Goal: Transaction & Acquisition: Purchase product/service

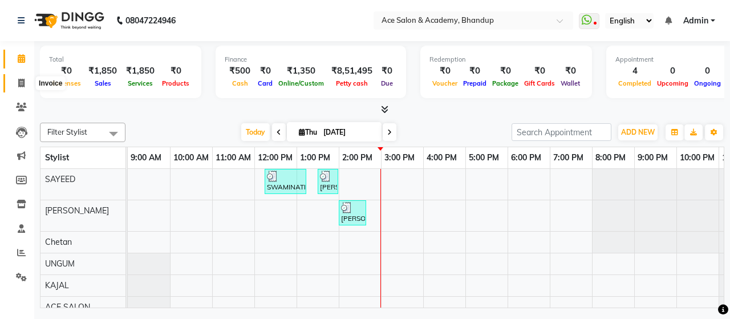
click at [21, 81] on icon at bounding box center [21, 83] width 6 height 9
select select "service"
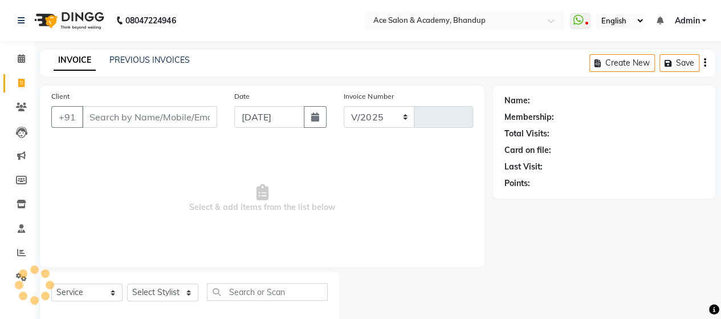
select select "5800"
type input "1547"
click at [128, 116] on input "Client" at bounding box center [149, 117] width 135 height 22
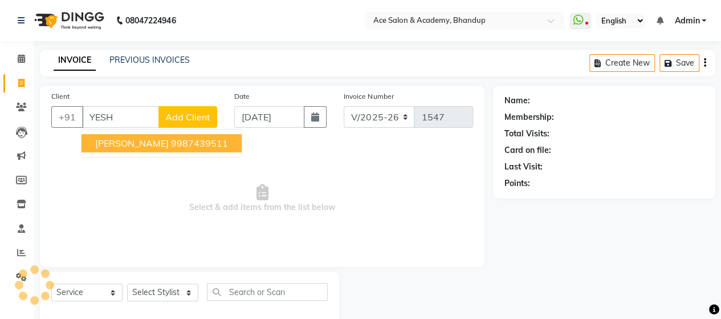
click at [171, 143] on ngb-highlight "9987439511" at bounding box center [199, 142] width 57 height 11
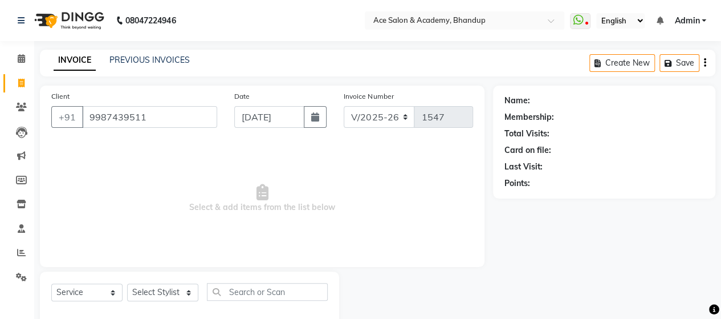
type input "9987439511"
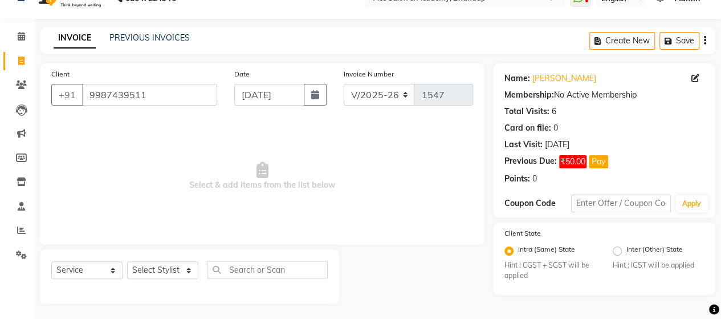
scroll to position [23, 0]
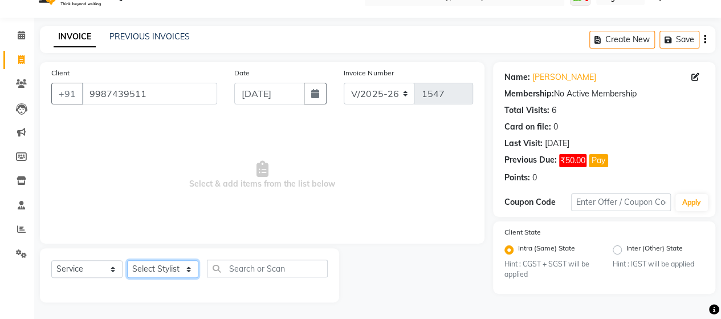
click at [181, 267] on select "Select Stylist ACE SALON Chetan [PERSON_NAME] UNGUM [PERSON_NAME]" at bounding box center [162, 269] width 71 height 18
select select "40243"
click at [127, 260] on select "Select Stylist ACE SALON Chetan [PERSON_NAME] UNGUM [PERSON_NAME]" at bounding box center [162, 269] width 71 height 18
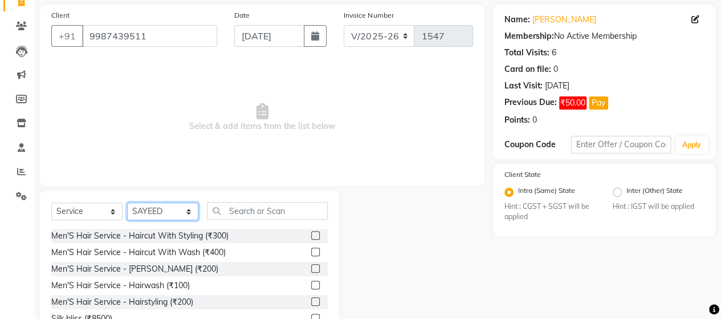
scroll to position [137, 0]
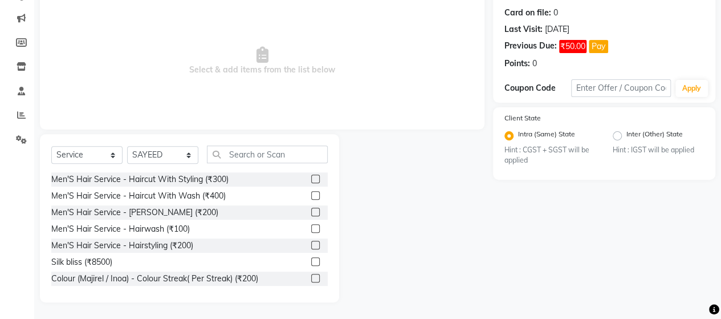
click at [311, 178] on label at bounding box center [315, 179] width 9 height 9
click at [311, 178] on input "checkbox" at bounding box center [314, 179] width 7 height 7
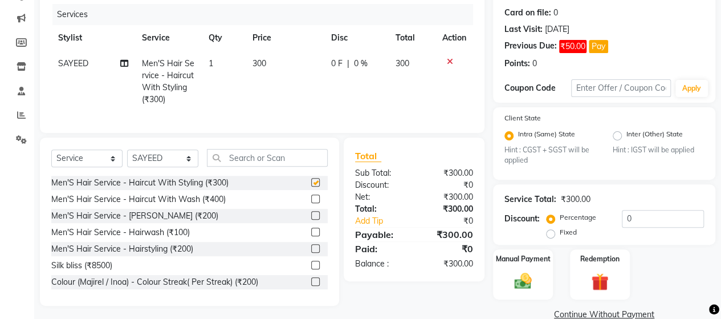
checkbox input "false"
click at [311, 220] on label at bounding box center [315, 215] width 9 height 9
click at [311, 220] on input "checkbox" at bounding box center [314, 215] width 7 height 7
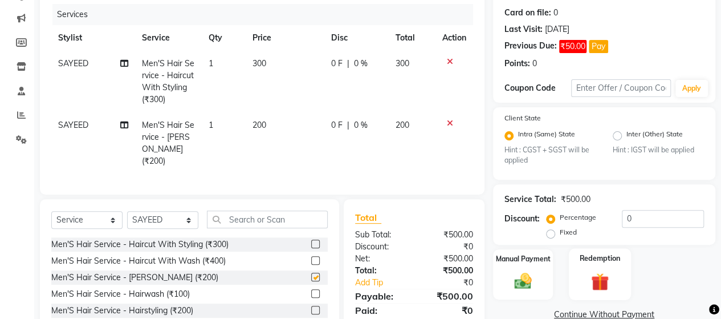
checkbox input "false"
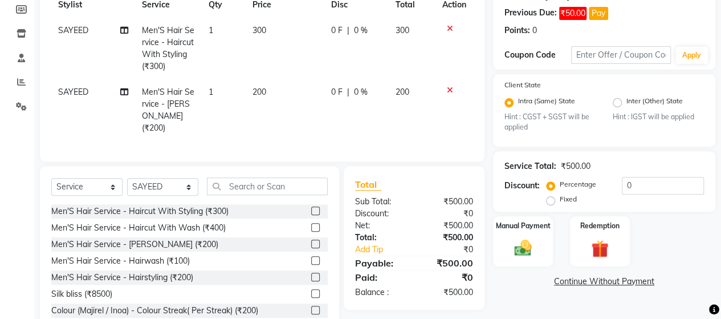
scroll to position [199, 0]
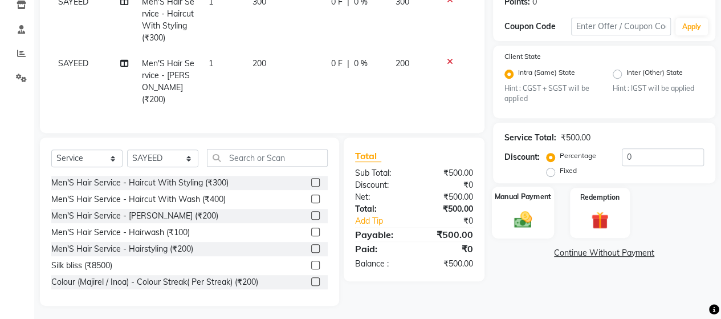
drag, startPoint x: 509, startPoint y: 217, endPoint x: 515, endPoint y: 214, distance: 6.7
click at [509, 217] on img at bounding box center [523, 219] width 29 height 21
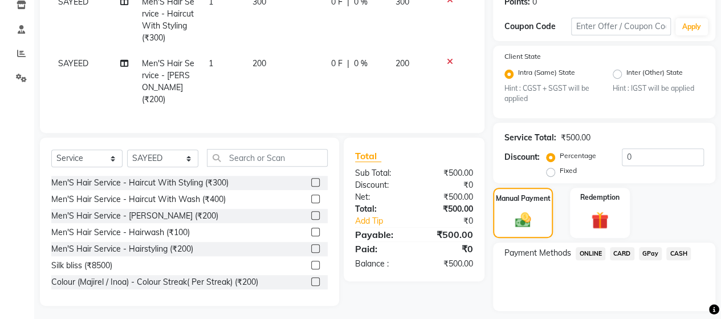
click at [676, 249] on span "CASH" at bounding box center [679, 253] width 25 height 13
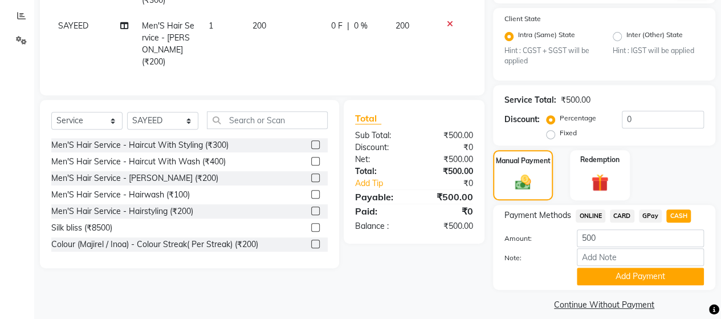
scroll to position [247, 0]
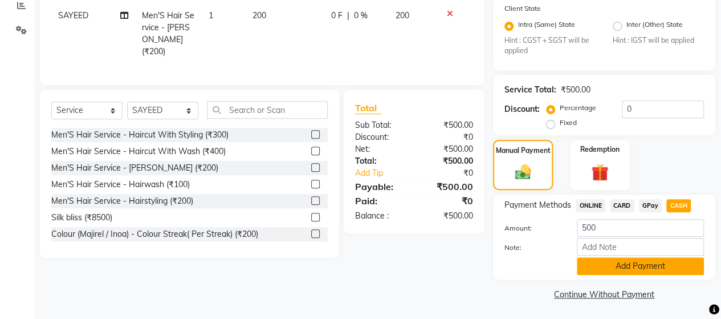
click at [645, 262] on button "Add Payment" at bounding box center [640, 266] width 127 height 18
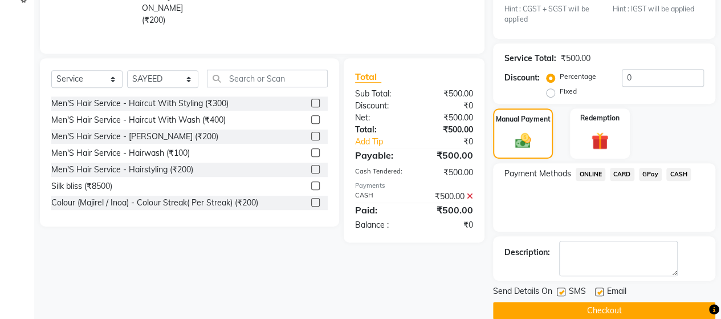
scroll to position [294, 0]
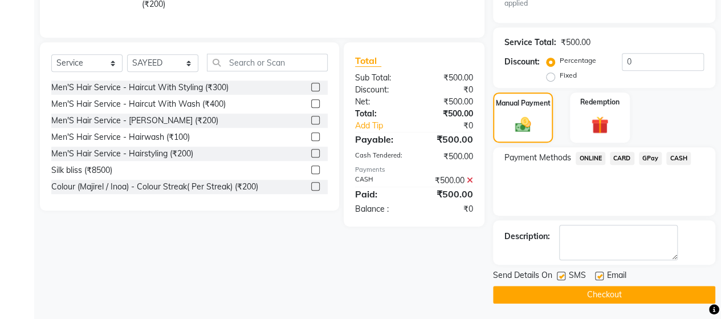
click at [611, 290] on button "Checkout" at bounding box center [604, 295] width 222 height 18
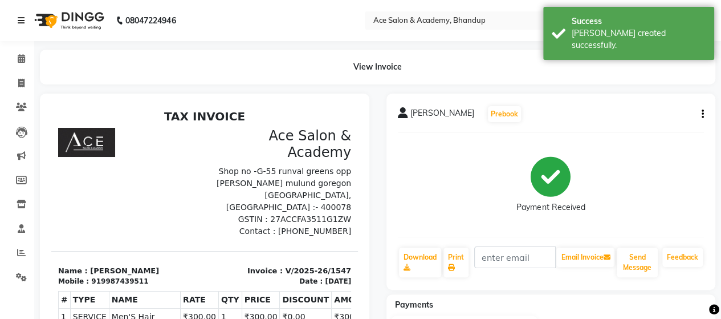
click at [18, 18] on icon at bounding box center [21, 21] width 7 height 8
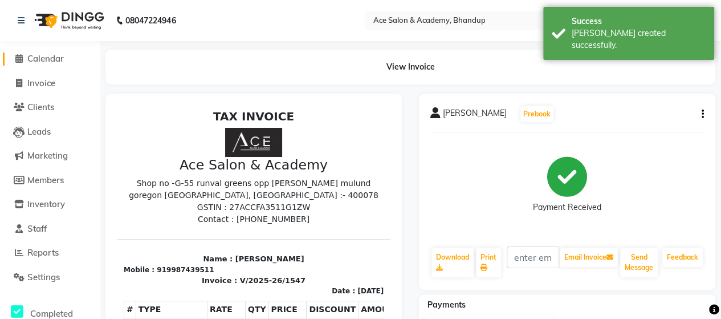
click at [19, 55] on icon at bounding box center [18, 58] width 7 height 9
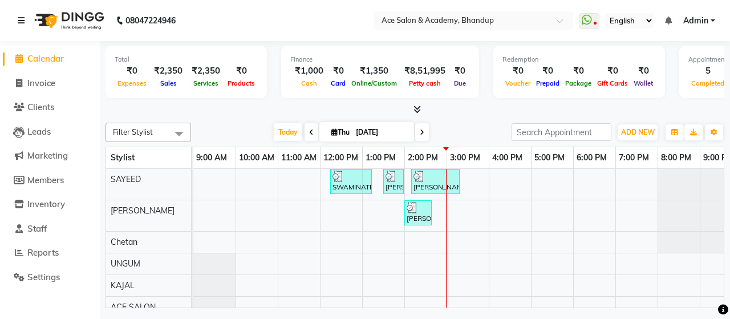
click at [18, 17] on icon at bounding box center [21, 21] width 7 height 8
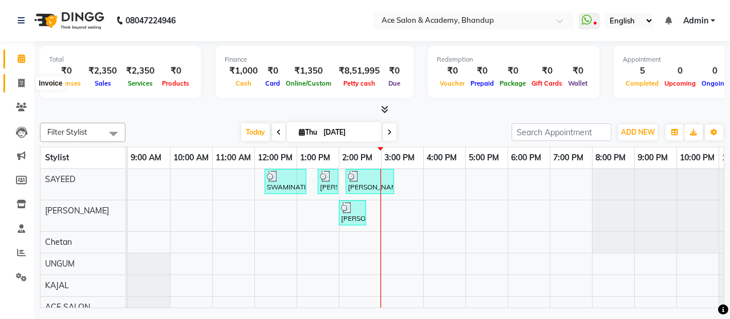
click at [21, 81] on icon at bounding box center [21, 83] width 6 height 9
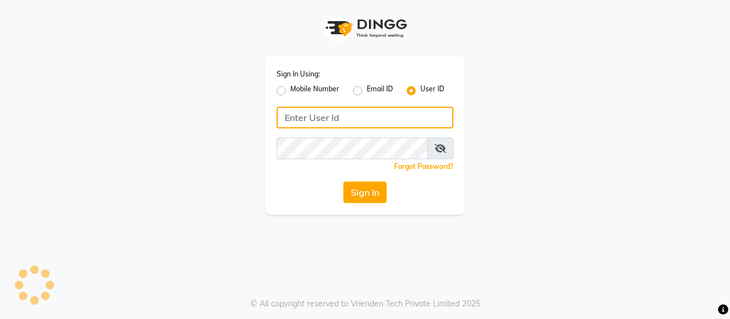
type input "ACE"
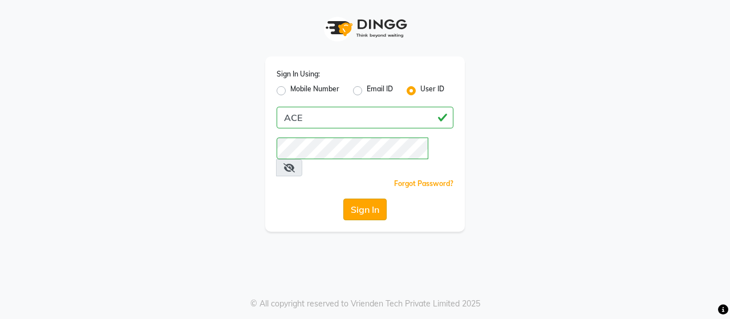
click at [352, 198] on button "Sign In" at bounding box center [364, 209] width 43 height 22
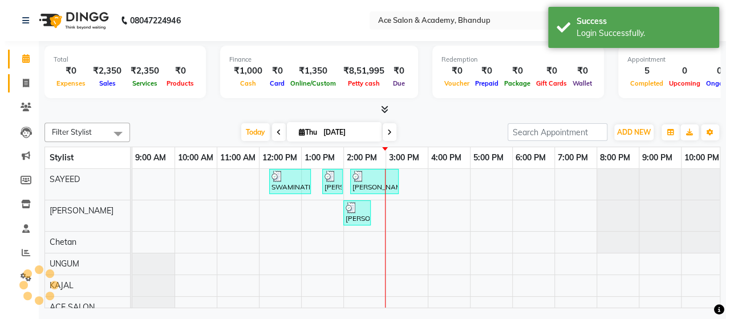
scroll to position [15, 0]
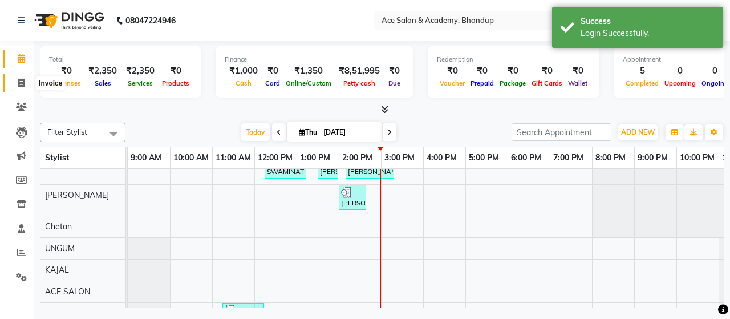
click at [19, 80] on icon at bounding box center [21, 83] width 6 height 9
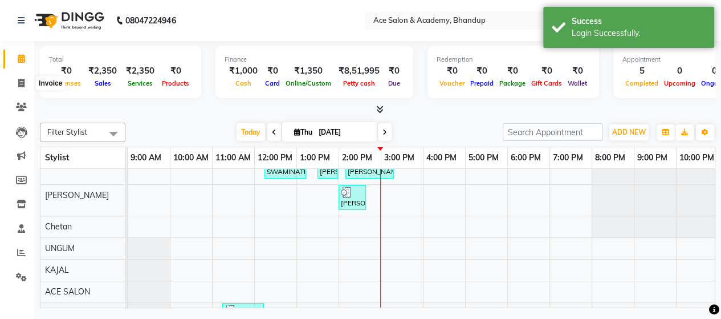
select select "5800"
select select "service"
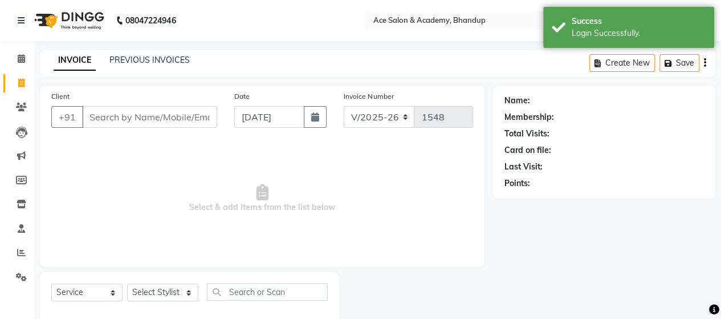
click at [138, 115] on input "Client" at bounding box center [149, 117] width 135 height 22
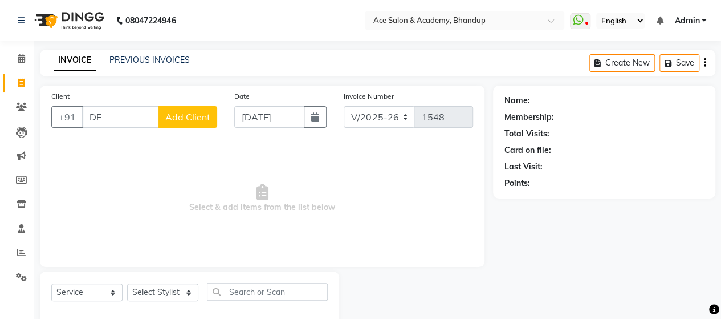
type input "D"
type input "DERA"
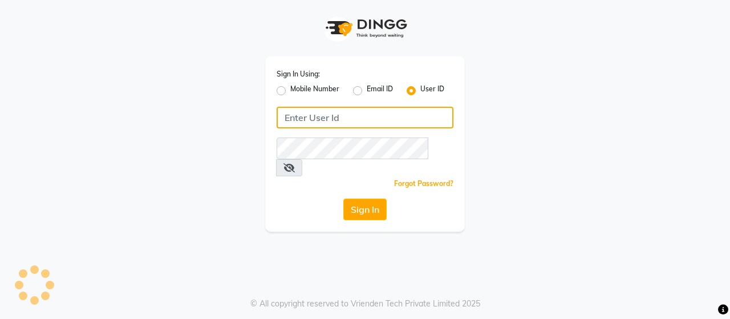
type input "ACE"
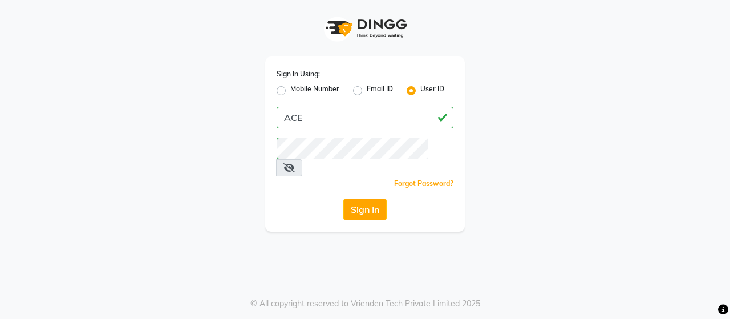
click at [376, 198] on button "Sign In" at bounding box center [364, 209] width 43 height 22
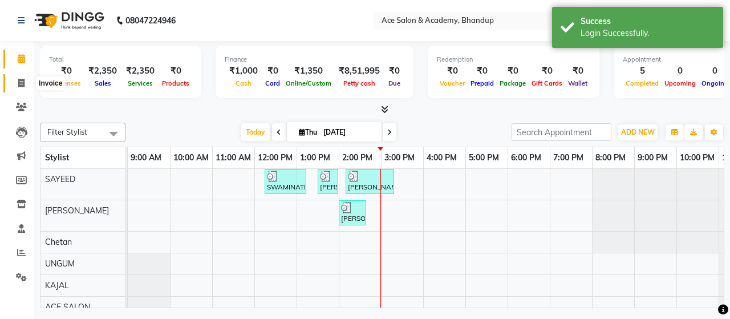
click at [24, 79] on icon at bounding box center [21, 83] width 6 height 9
select select "5800"
select select "service"
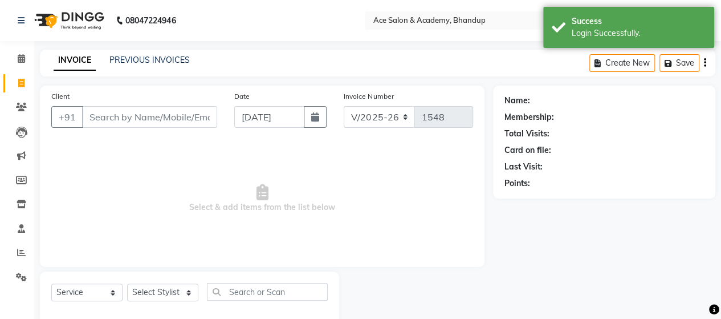
click at [105, 116] on input "Client" at bounding box center [149, 117] width 135 height 22
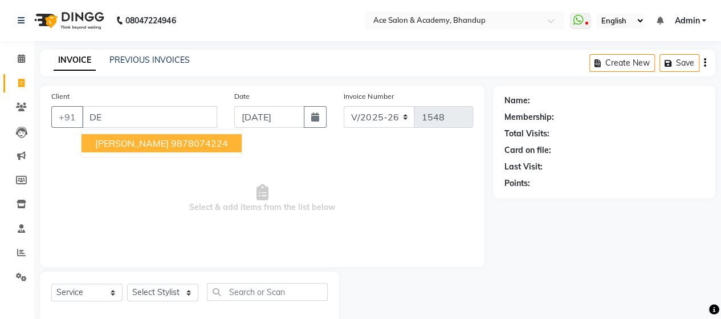
type input "D"
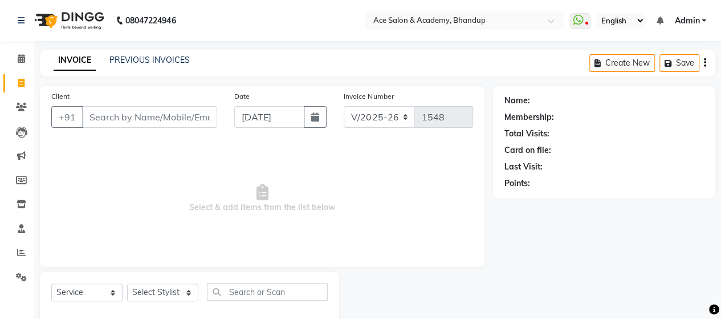
click at [533, 61] on div "INVOICE PREVIOUS INVOICES Create New Save" at bounding box center [378, 63] width 676 height 27
click at [18, 55] on icon at bounding box center [21, 58] width 7 height 9
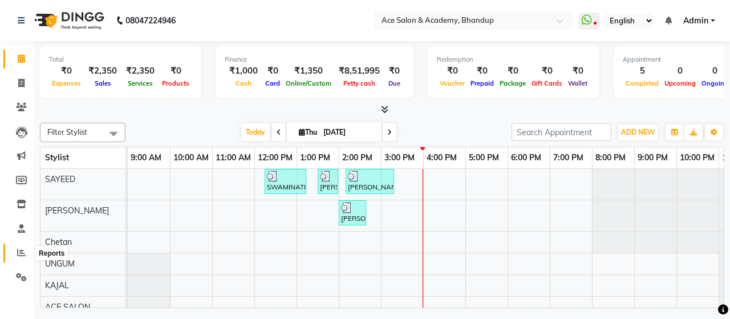
click at [20, 247] on span at bounding box center [21, 252] width 20 height 13
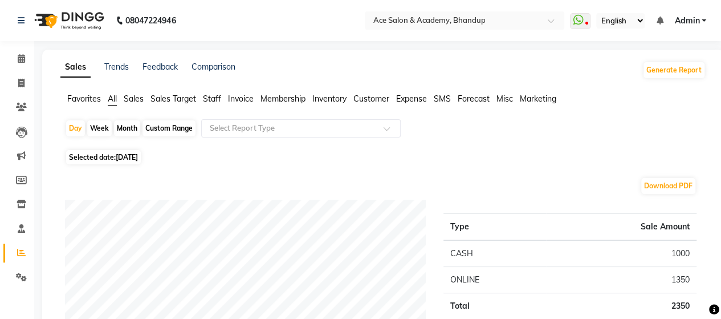
click at [123, 127] on div "Month" at bounding box center [127, 128] width 26 height 16
select select "9"
select select "2025"
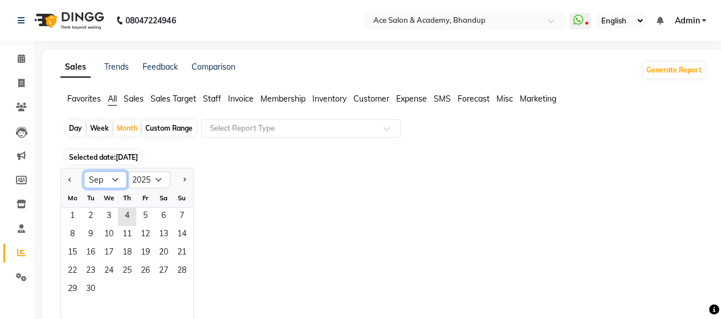
click at [115, 176] on select "Jan Feb Mar Apr May Jun [DATE] Aug Sep Oct Nov Dec" at bounding box center [105, 179] width 43 height 17
select select "8"
click at [84, 171] on select "Jan Feb Mar Apr May Jun [DATE] Aug Sep Oct Nov Dec" at bounding box center [105, 179] width 43 height 17
click at [148, 218] on span "1" at bounding box center [145, 217] width 18 height 18
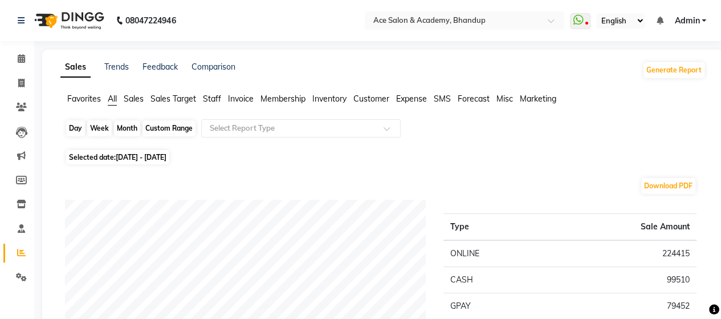
click at [125, 128] on div "Month" at bounding box center [127, 128] width 26 height 16
select select "8"
select select "2025"
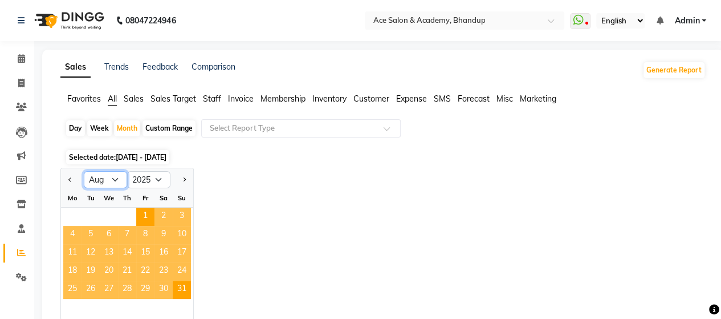
click at [117, 178] on select "Jan Feb Mar Apr May Jun [DATE] Aug Sep Oct Nov Dec" at bounding box center [105, 179] width 43 height 17
select select "9"
click at [84, 171] on select "Jan Feb Mar Apr May Jun [DATE] Aug Sep Oct Nov Dec" at bounding box center [105, 179] width 43 height 17
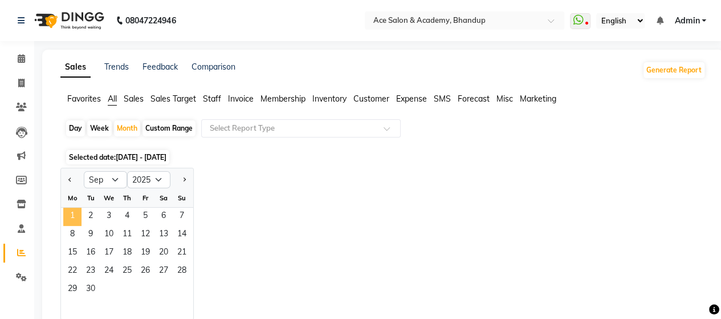
click at [68, 215] on span "1" at bounding box center [72, 217] width 18 height 18
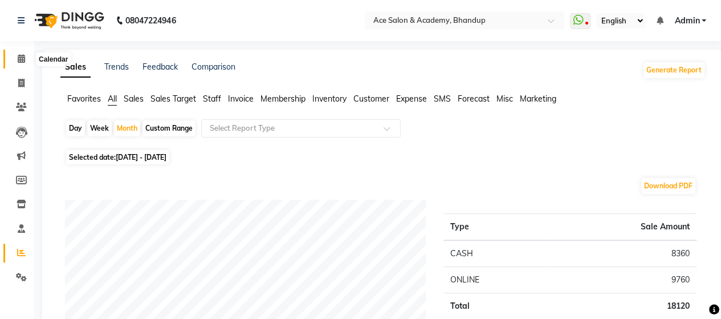
click at [22, 54] on icon at bounding box center [21, 58] width 7 height 9
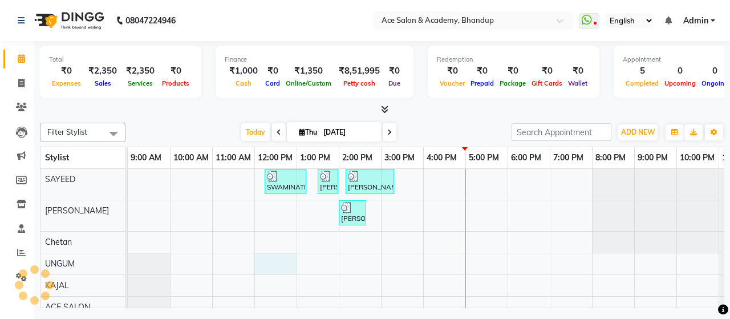
click at [271, 262] on div "SWAMINATHAN, TK01, 12:15 PM-01:15 PM, Colour (Majirel / Inoa) - [PERSON_NAME] T…" at bounding box center [444, 259] width 633 height 180
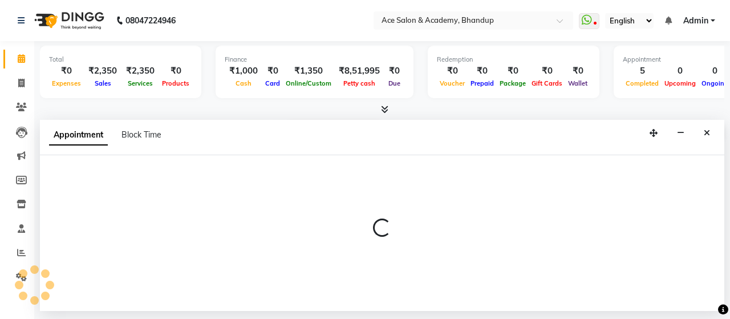
select select "43010"
select select "tentative"
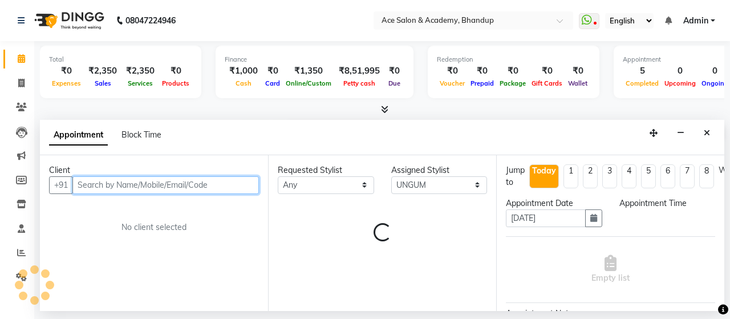
select select "720"
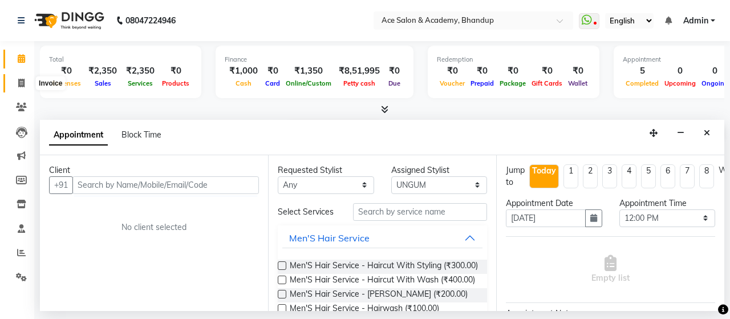
click at [14, 83] on span at bounding box center [21, 83] width 20 height 13
select select "service"
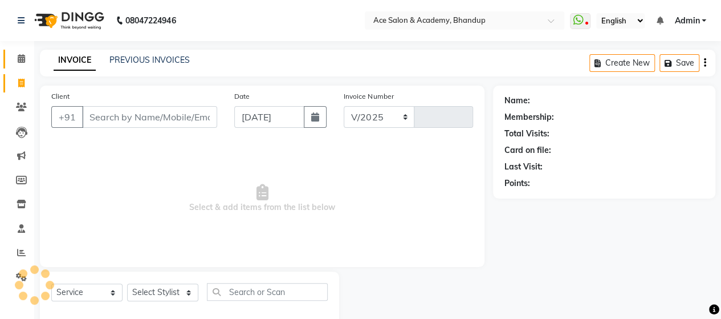
select select "5800"
type input "1548"
click at [22, 59] on icon at bounding box center [21, 58] width 7 height 9
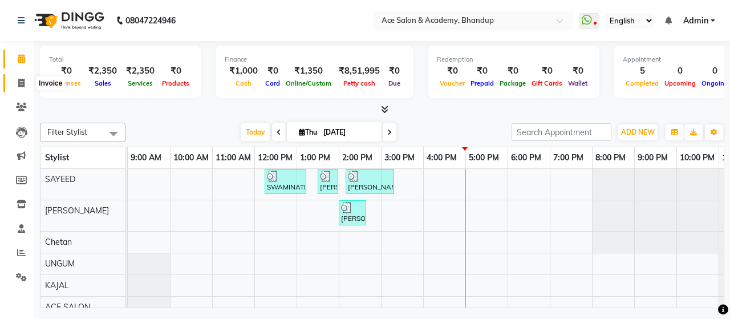
click at [25, 82] on span at bounding box center [21, 83] width 20 height 13
select select "service"
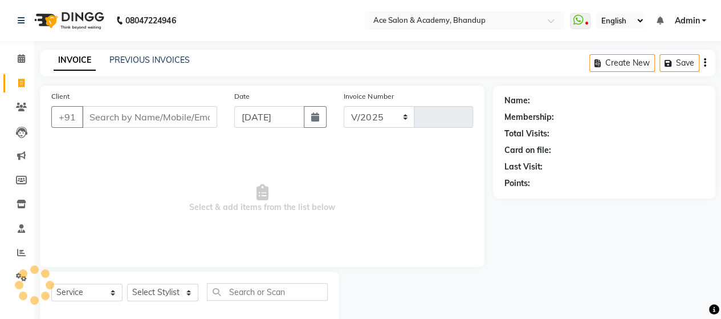
select select "5800"
type input "1548"
click at [136, 63] on link "PREVIOUS INVOICES" at bounding box center [149, 60] width 80 height 10
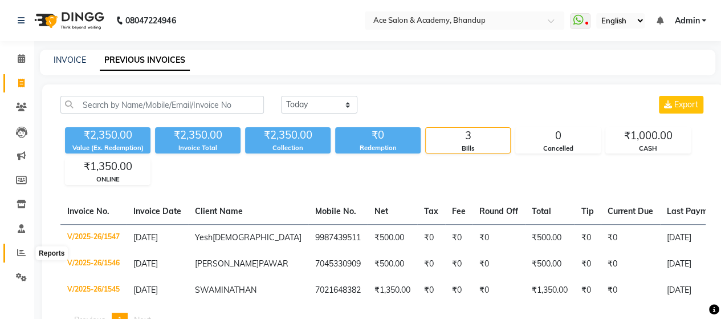
click at [21, 254] on icon at bounding box center [21, 252] width 9 height 9
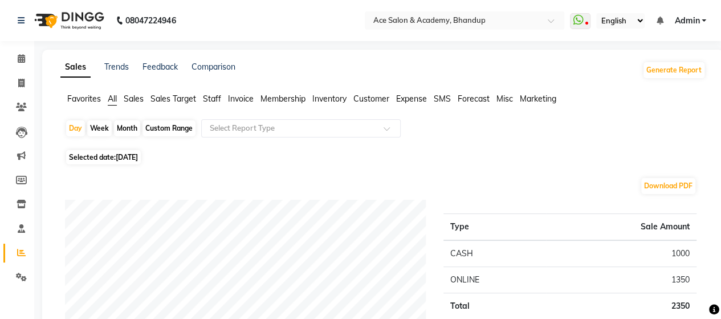
click at [133, 126] on div "Month" at bounding box center [127, 128] width 26 height 16
select select "9"
select select "2025"
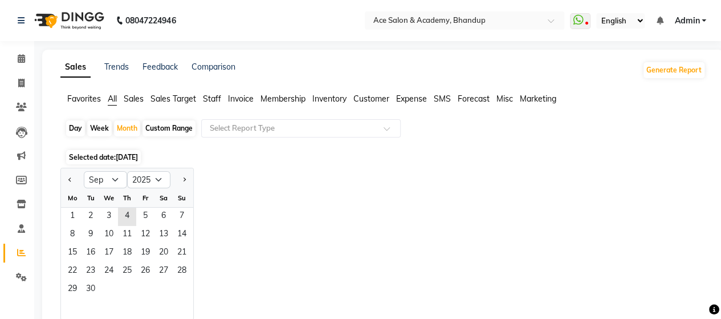
click at [74, 124] on div "Day" at bounding box center [75, 128] width 19 height 16
select select "9"
select select "2025"
click at [114, 210] on span "3" at bounding box center [109, 217] width 18 height 18
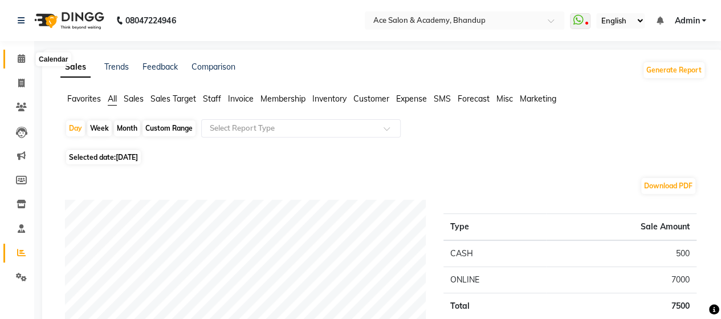
click at [21, 60] on icon at bounding box center [21, 58] width 7 height 9
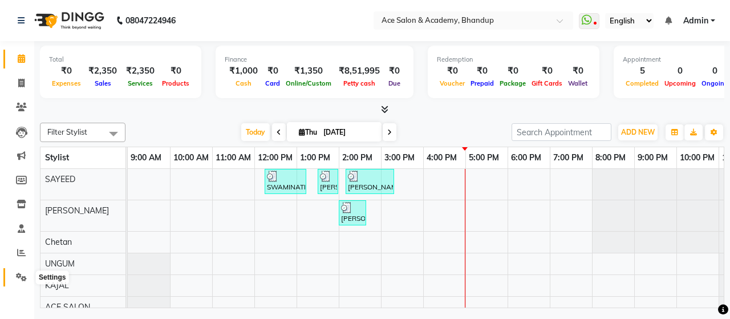
click at [21, 280] on icon at bounding box center [21, 277] width 11 height 9
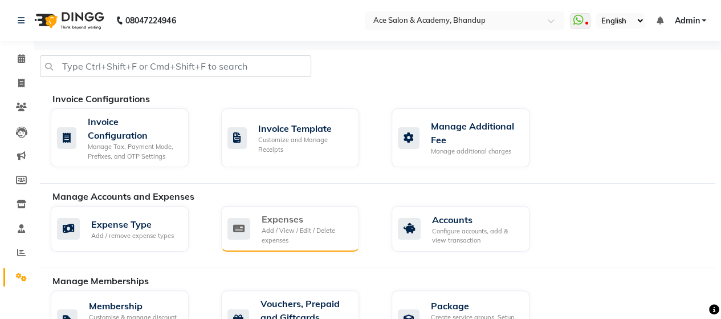
click at [281, 215] on div "Expenses" at bounding box center [306, 219] width 88 height 14
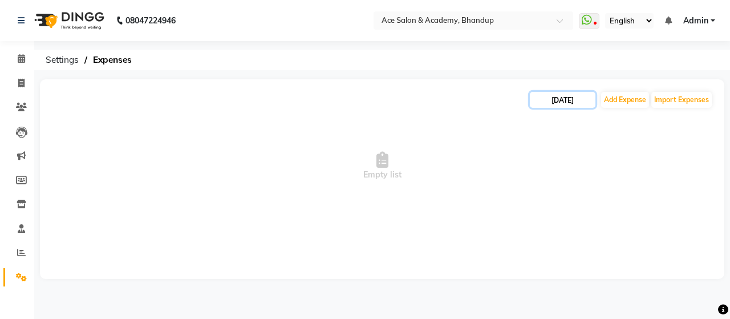
click at [558, 94] on input "[DATE]" at bounding box center [563, 100] width 66 height 16
select select "9"
select select "2025"
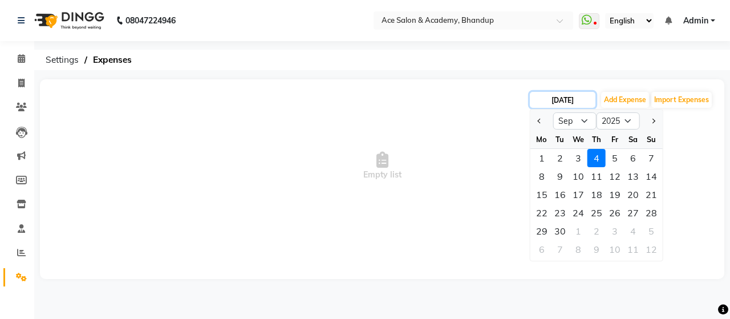
click at [561, 100] on input "[DATE]" at bounding box center [563, 100] width 66 height 16
click at [539, 158] on div "1" at bounding box center [542, 158] width 18 height 18
type input "[DATE]"
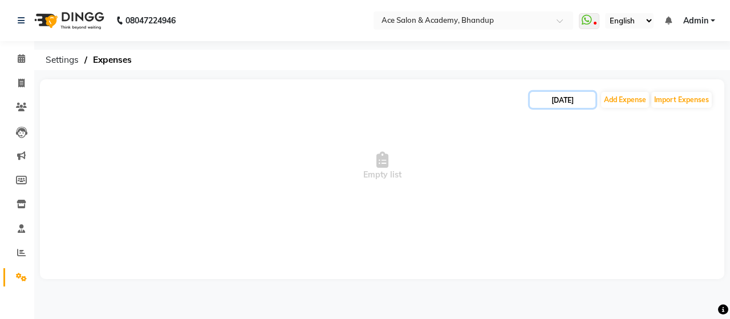
click at [552, 100] on input "[DATE]" at bounding box center [563, 100] width 66 height 16
select select "9"
select select "2025"
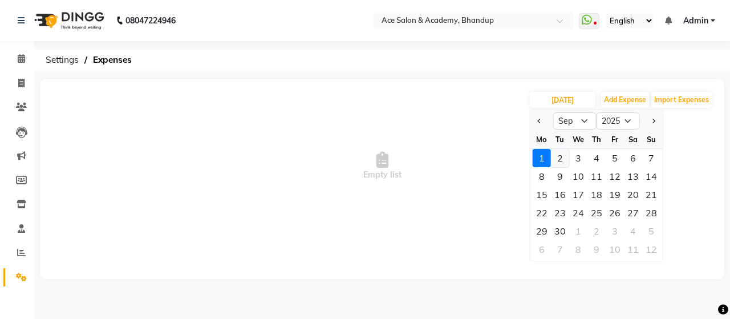
click at [561, 157] on div "2" at bounding box center [560, 158] width 18 height 18
type input "[DATE]"
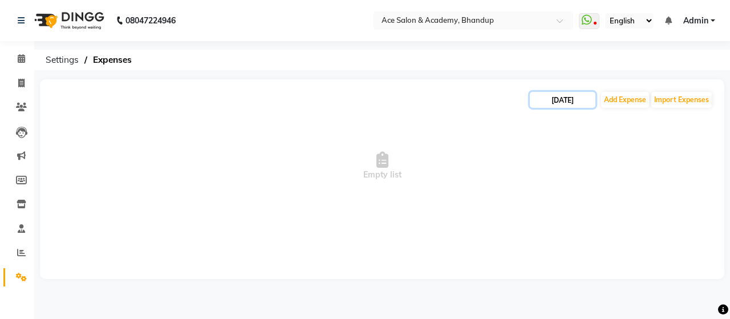
click at [562, 98] on input "[DATE]" at bounding box center [563, 100] width 66 height 16
select select "9"
select select "2025"
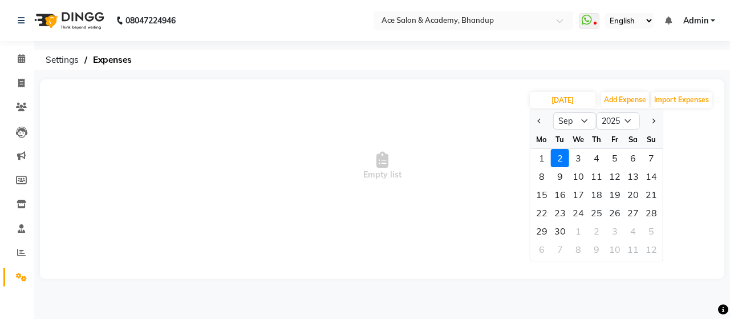
click at [576, 158] on div "3" at bounding box center [578, 158] width 18 height 18
type input "[DATE]"
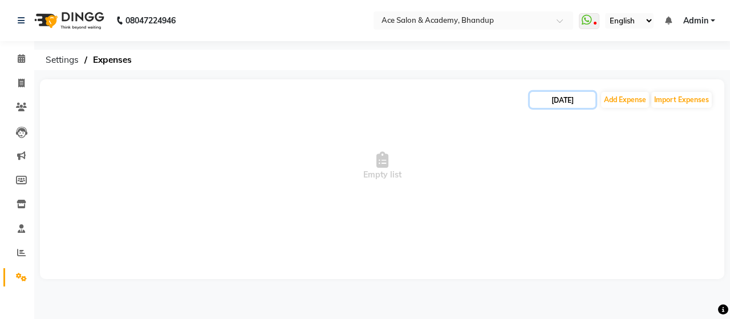
click at [562, 96] on input "[DATE]" at bounding box center [563, 100] width 66 height 16
select select "9"
select select "2025"
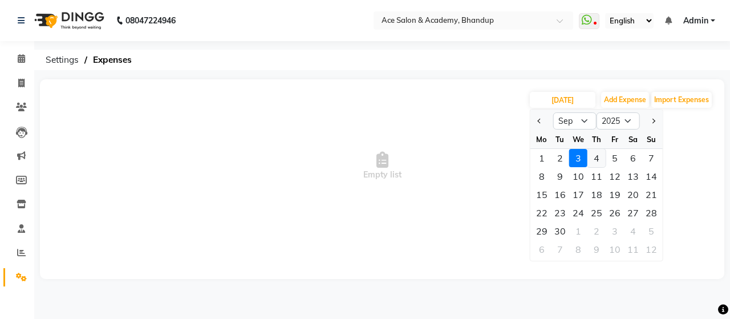
click at [599, 161] on div "4" at bounding box center [596, 158] width 18 height 18
type input "[DATE]"
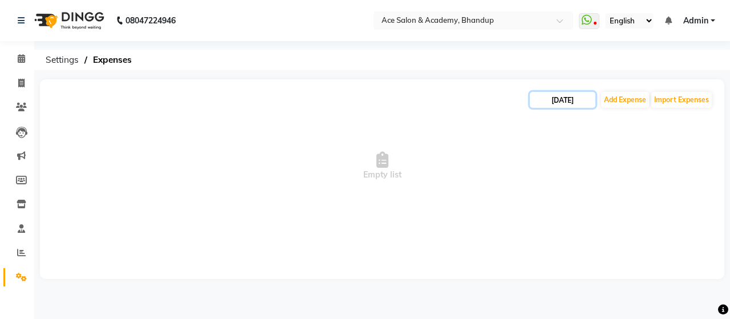
click at [538, 99] on input "[DATE]" at bounding box center [563, 100] width 66 height 16
select select "9"
select select "2025"
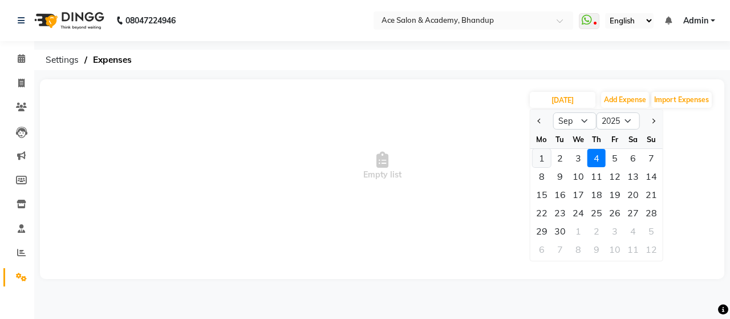
click at [538, 153] on div "1" at bounding box center [542, 158] width 18 height 18
type input "[DATE]"
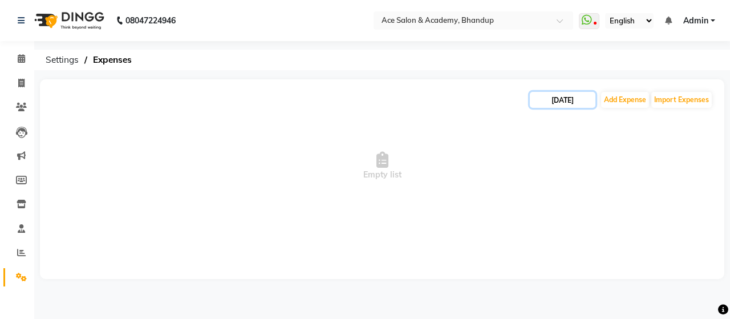
click at [546, 102] on input "[DATE]" at bounding box center [563, 100] width 66 height 16
select select "9"
select select "2025"
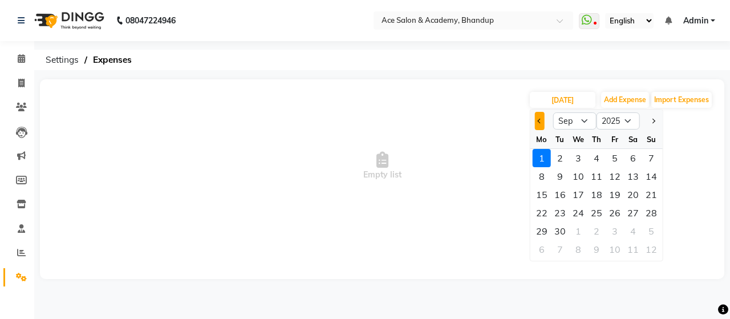
click at [538, 120] on span "Previous month" at bounding box center [539, 121] width 5 height 5
select select "8"
click at [654, 230] on div "31" at bounding box center [651, 231] width 18 height 18
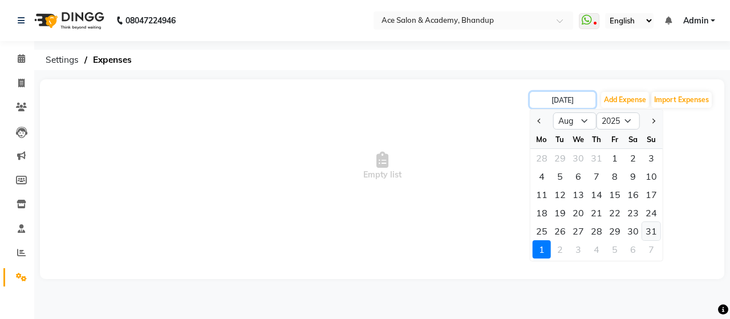
type input "[DATE]"
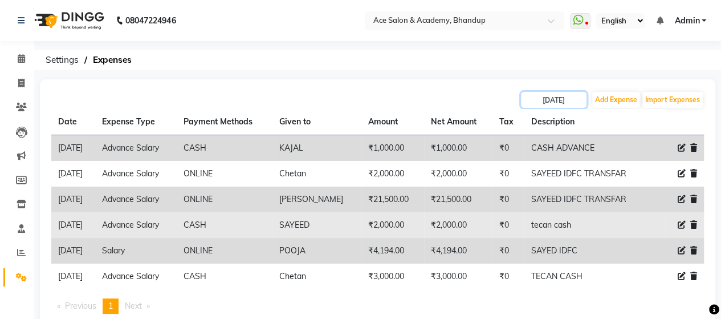
scroll to position [32, 0]
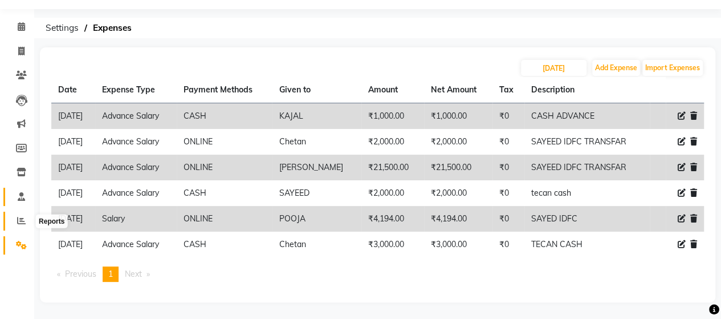
click at [22, 220] on icon at bounding box center [21, 220] width 9 height 9
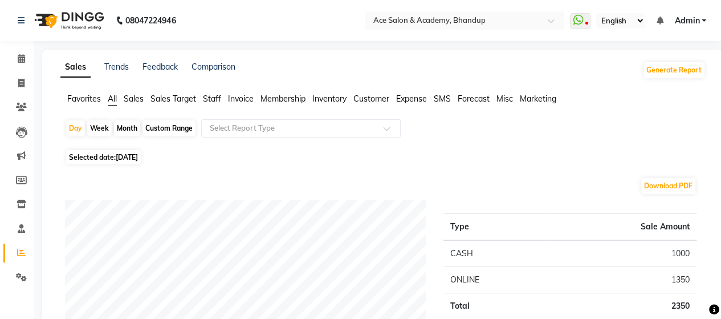
click at [122, 155] on span "[DATE]" at bounding box center [127, 157] width 22 height 9
select select "9"
select select "2025"
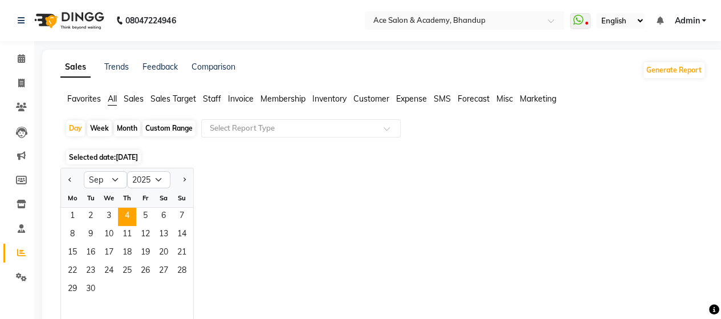
click at [137, 128] on div "Month" at bounding box center [127, 128] width 26 height 16
select select "9"
select select "2025"
click at [70, 215] on span "1" at bounding box center [72, 217] width 18 height 18
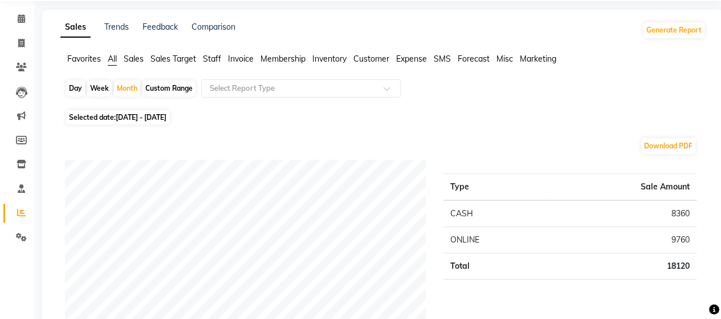
scroll to position [57, 0]
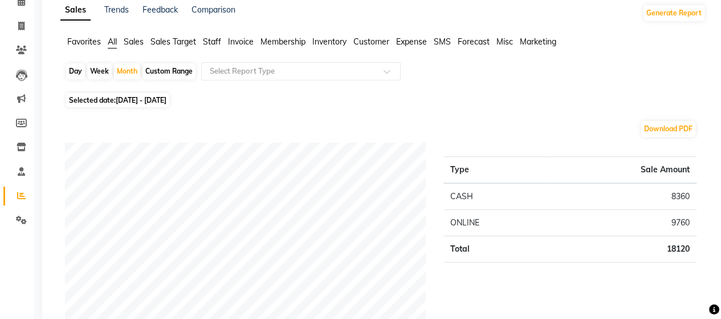
click at [71, 71] on div "Day" at bounding box center [75, 71] width 19 height 16
select select "9"
select select "2025"
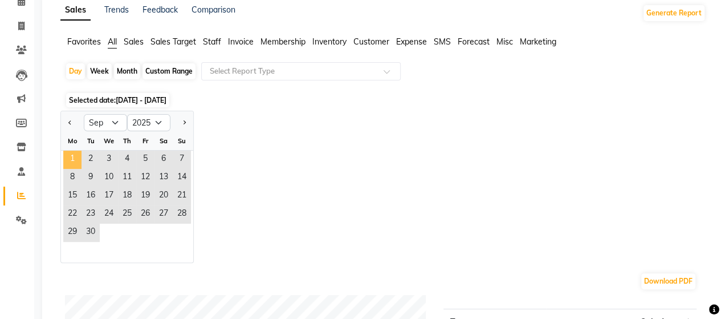
click at [79, 157] on span "1" at bounding box center [72, 160] width 18 height 18
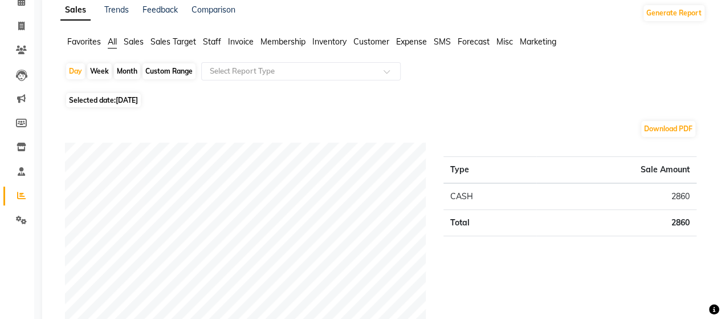
scroll to position [0, 0]
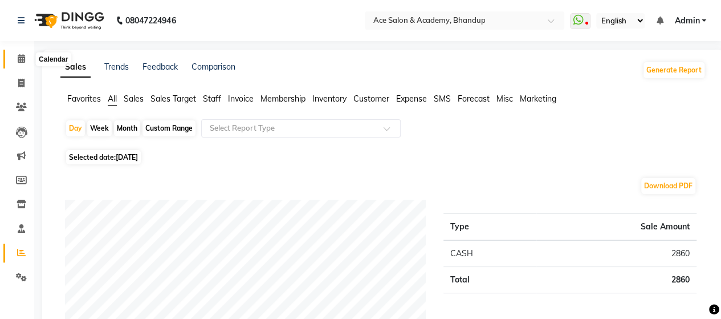
click at [24, 59] on icon at bounding box center [21, 58] width 7 height 9
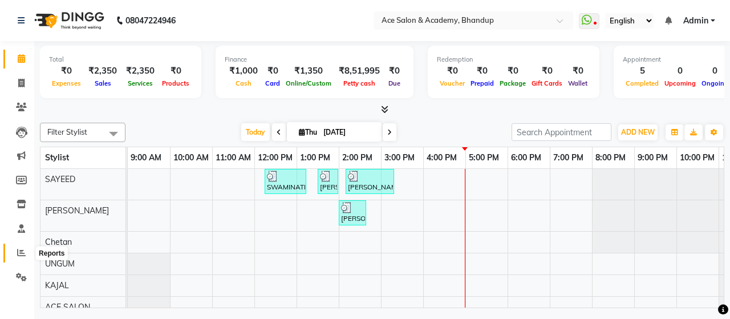
click at [19, 253] on icon at bounding box center [21, 252] width 9 height 9
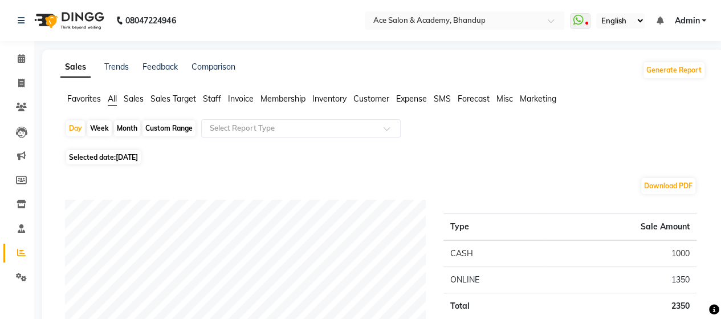
click at [138, 159] on span "[DATE]" at bounding box center [127, 157] width 22 height 9
select select "9"
select select "2025"
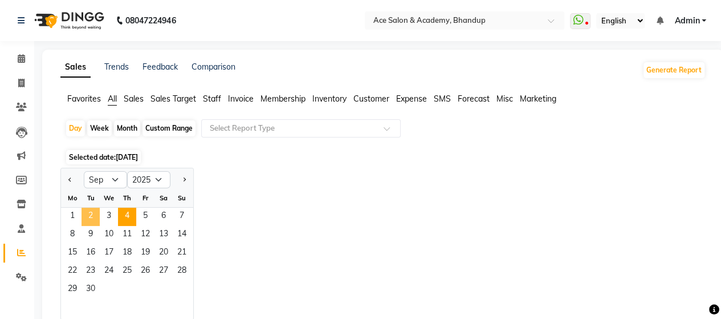
click at [91, 217] on span "2" at bounding box center [91, 217] width 18 height 18
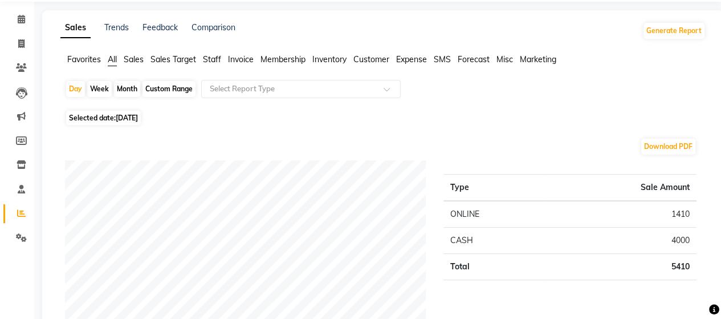
scroll to position [57, 0]
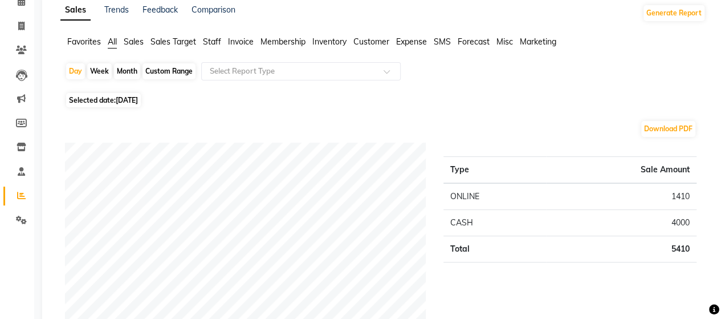
click at [125, 101] on span "[DATE]" at bounding box center [127, 100] width 22 height 9
select select "9"
select select "2025"
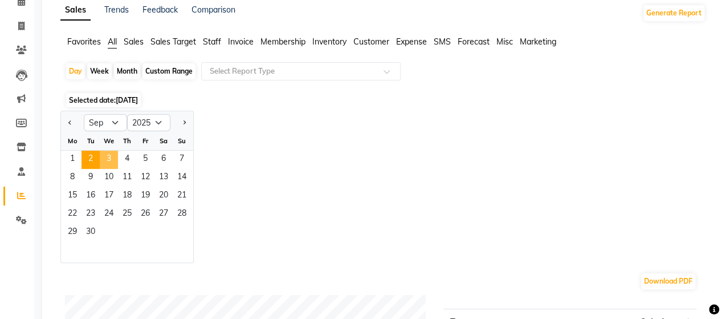
click at [111, 156] on span "3" at bounding box center [109, 160] width 18 height 18
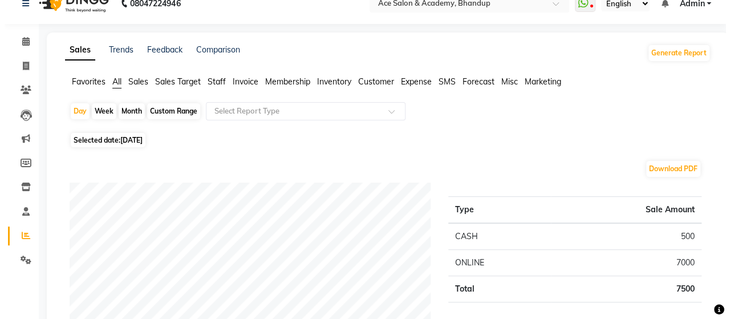
scroll to position [0, 0]
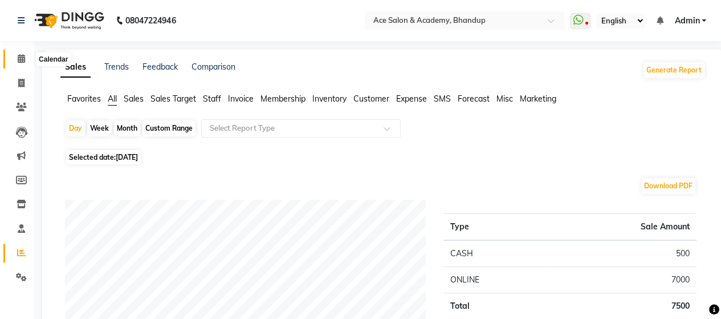
click at [25, 59] on icon at bounding box center [21, 58] width 7 height 9
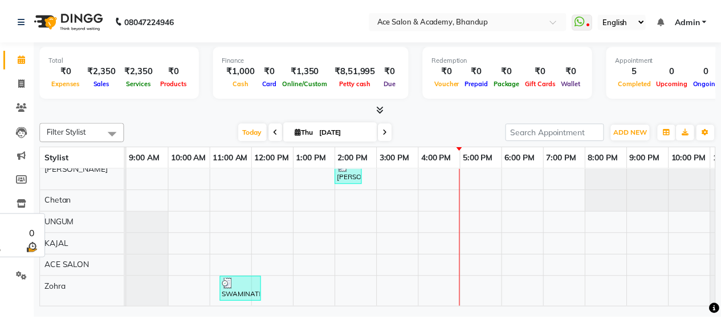
scroll to position [48, 0]
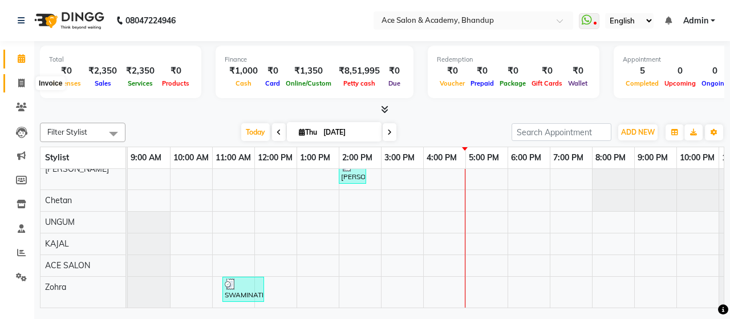
click at [22, 80] on icon at bounding box center [21, 83] width 6 height 9
select select "service"
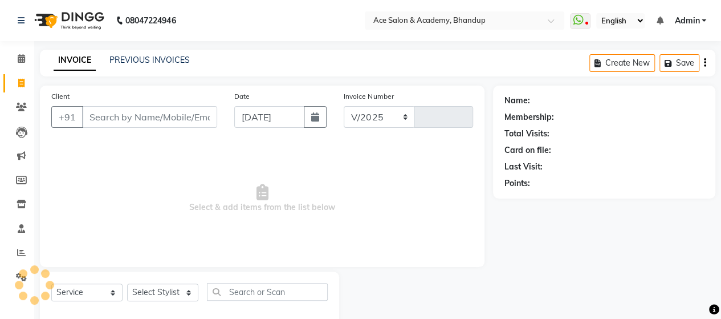
select select "5800"
type input "1548"
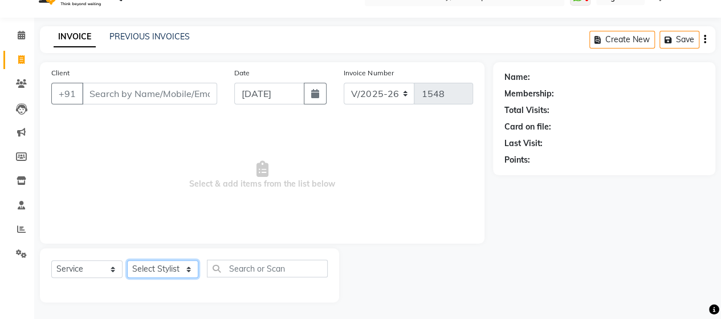
click at [164, 266] on select "Select Stylist ACE SALON Chetan [PERSON_NAME] UNGUM [PERSON_NAME]" at bounding box center [162, 269] width 71 height 18
select select "62333"
click at [127, 260] on select "Select Stylist ACE SALON Chetan [PERSON_NAME] UNGUM [PERSON_NAME]" at bounding box center [162, 269] width 71 height 18
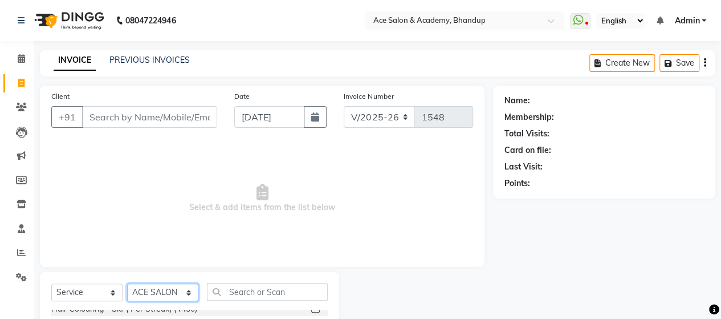
scroll to position [0, 0]
click at [19, 55] on icon at bounding box center [21, 58] width 7 height 9
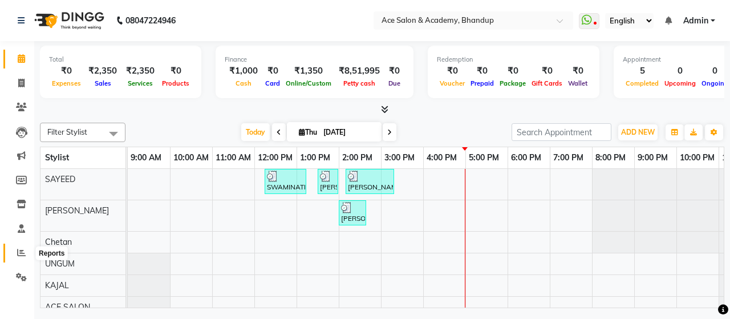
click at [19, 249] on icon at bounding box center [21, 252] width 9 height 9
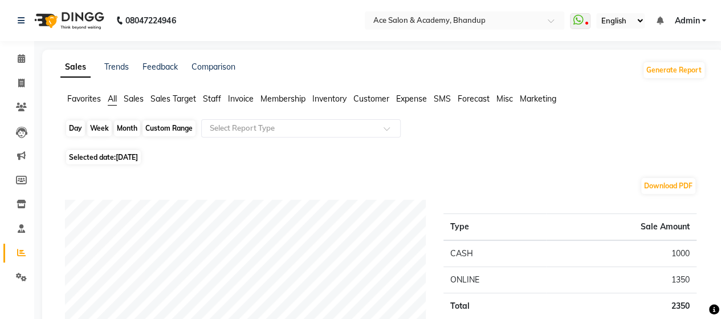
click at [75, 128] on div "Day" at bounding box center [75, 128] width 19 height 16
select select "9"
select select "2025"
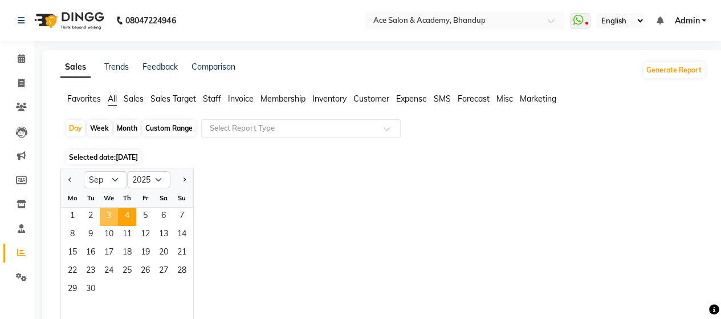
click at [107, 212] on span "3" at bounding box center [109, 217] width 18 height 18
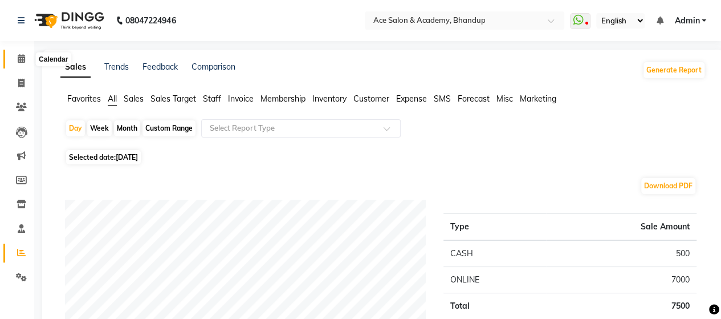
click at [22, 58] on icon at bounding box center [21, 58] width 7 height 9
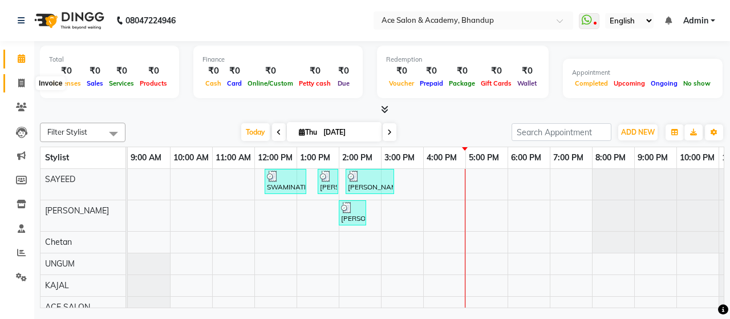
click at [23, 79] on icon at bounding box center [21, 83] width 6 height 9
select select "service"
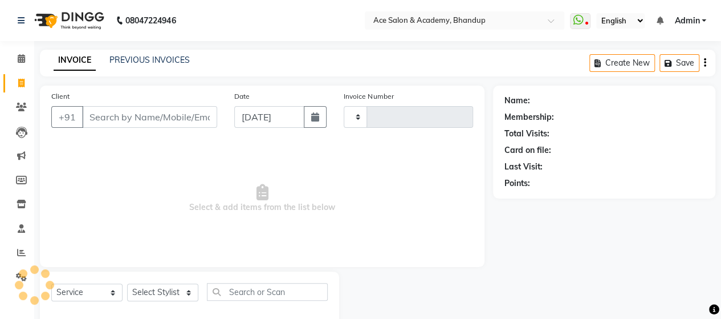
type input "1548"
select select "5800"
click at [178, 111] on input "Client" at bounding box center [149, 117] width 135 height 22
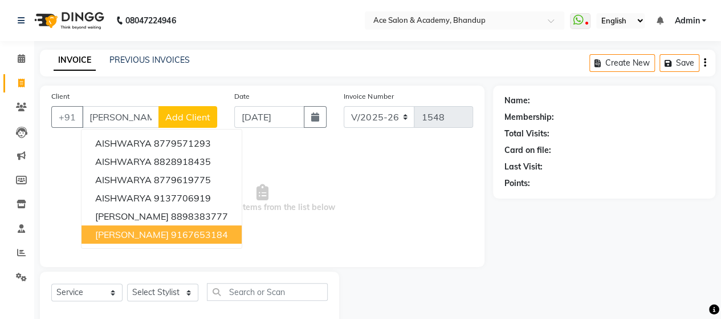
click at [193, 237] on ngb-highlight "9167653184" at bounding box center [199, 234] width 57 height 11
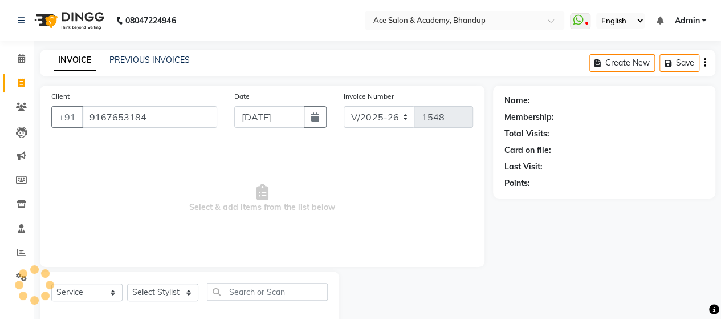
type input "9167653184"
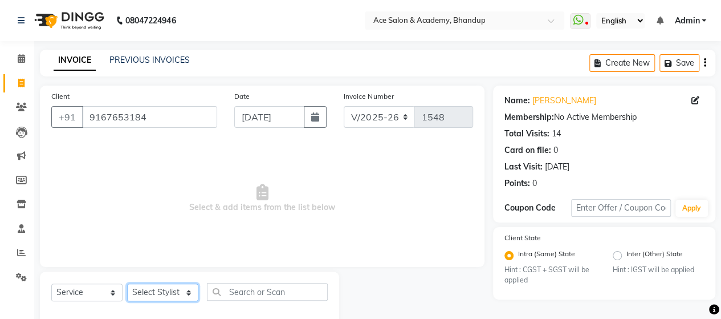
click at [184, 294] on select "Select Stylist ACE SALON Chetan [PERSON_NAME] UNGUM [PERSON_NAME]" at bounding box center [162, 292] width 71 height 18
select select "40244"
click at [127, 283] on select "Select Stylist ACE SALON Chetan [PERSON_NAME] UNGUM [PERSON_NAME]" at bounding box center [162, 292] width 71 height 18
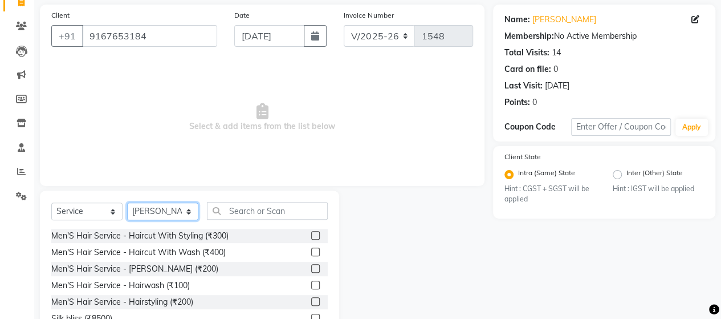
scroll to position [114, 0]
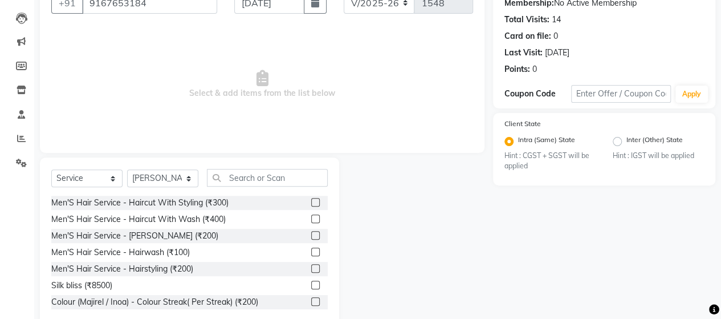
click at [311, 201] on label at bounding box center [315, 202] width 9 height 9
click at [311, 201] on input "checkbox" at bounding box center [314, 202] width 7 height 7
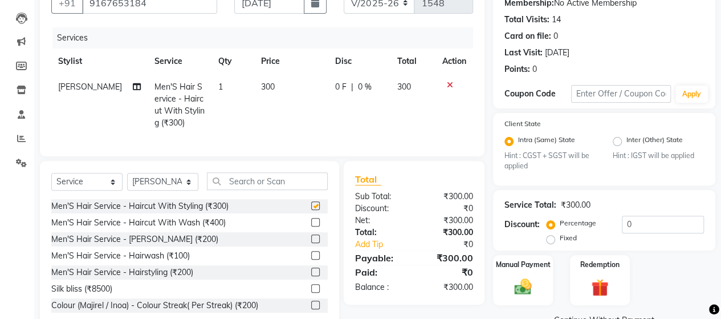
checkbox input "false"
click at [311, 243] on label at bounding box center [315, 238] width 9 height 9
click at [311, 243] on input "checkbox" at bounding box center [314, 239] width 7 height 7
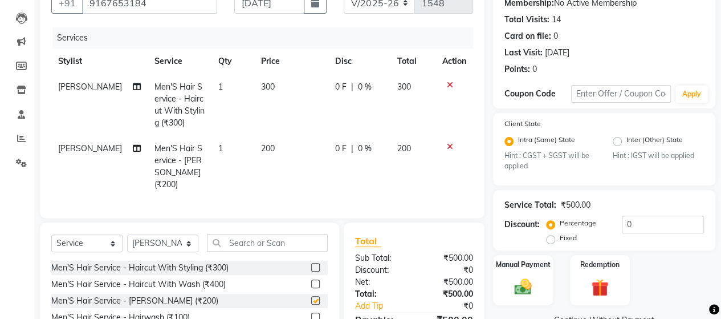
checkbox input "false"
click at [311, 313] on label at bounding box center [315, 317] width 9 height 9
click at [311, 314] on input "checkbox" at bounding box center [314, 317] width 7 height 7
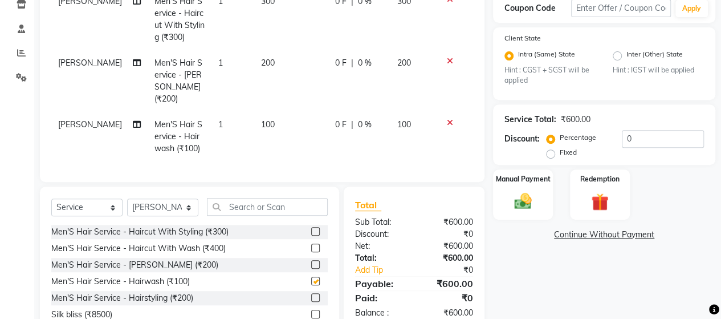
checkbox input "false"
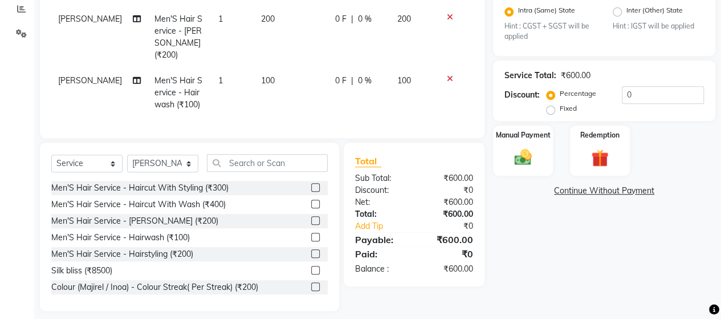
scroll to position [249, 0]
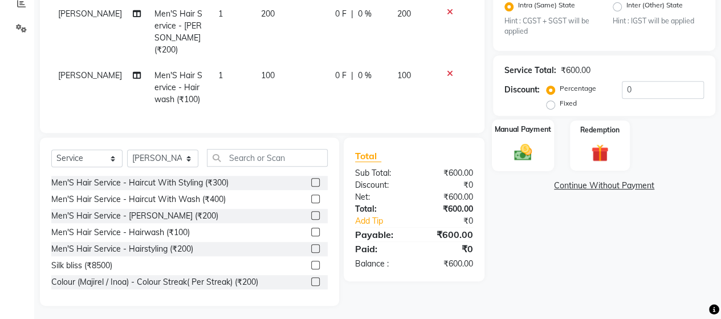
click at [525, 143] on img at bounding box center [523, 152] width 29 height 21
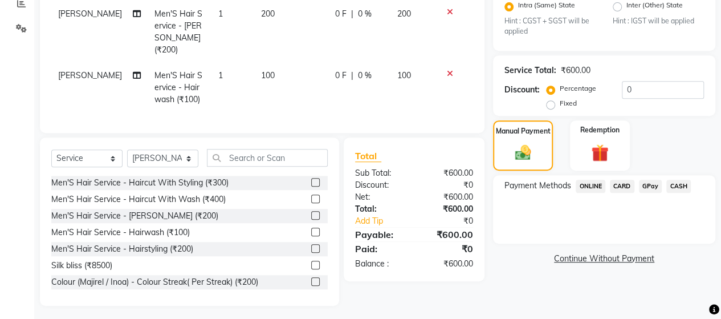
click at [656, 189] on span "GPay" at bounding box center [650, 186] width 23 height 13
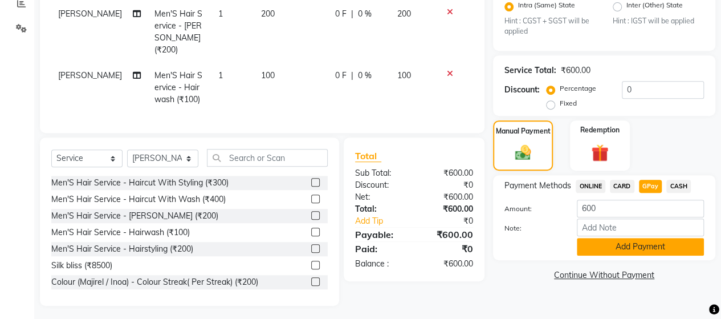
click at [657, 248] on button "Add Payment" at bounding box center [640, 247] width 127 height 18
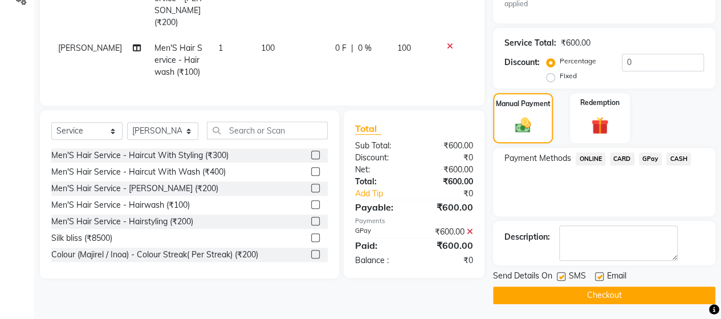
scroll to position [277, 0]
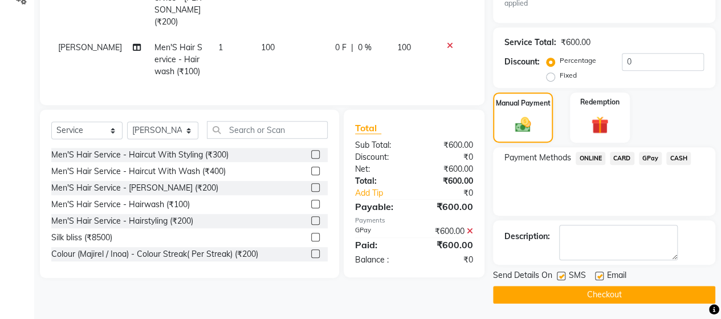
click at [650, 293] on button "Checkout" at bounding box center [604, 295] width 222 height 18
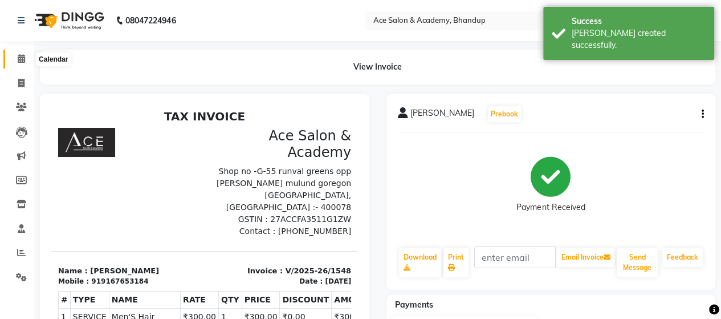
click at [21, 58] on icon at bounding box center [21, 58] width 7 height 9
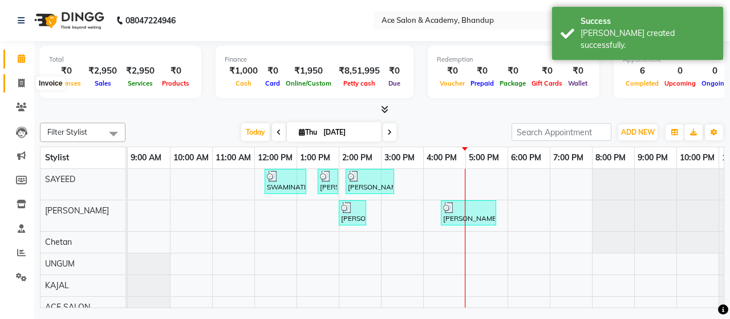
click at [23, 82] on icon at bounding box center [21, 83] width 6 height 9
select select "service"
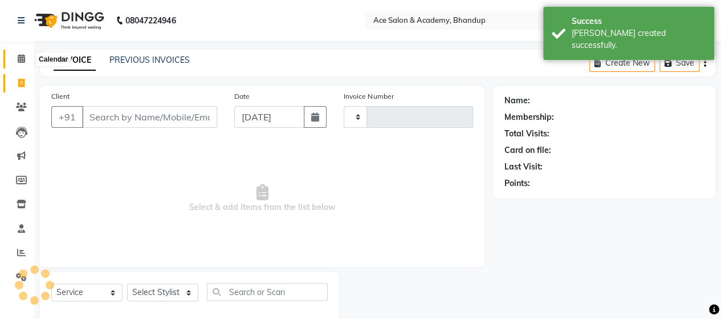
click at [18, 59] on icon at bounding box center [21, 58] width 7 height 9
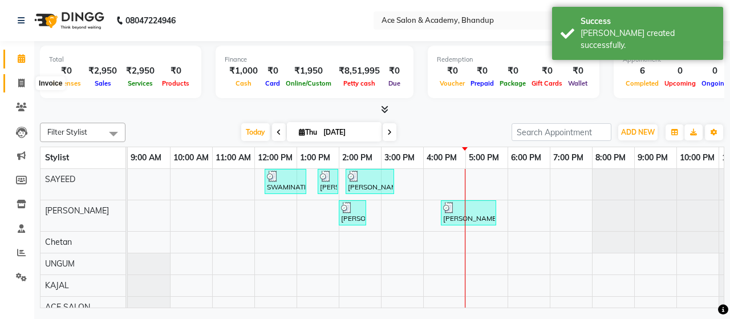
click at [22, 79] on icon at bounding box center [21, 83] width 6 height 9
select select "5800"
select select "service"
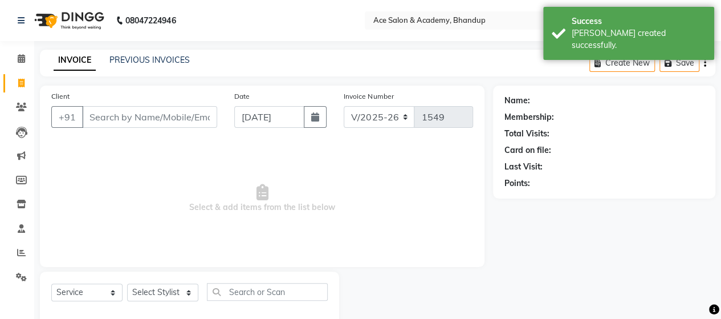
click at [141, 66] on div "PREVIOUS INVOICES" at bounding box center [149, 60] width 80 height 12
click at [151, 61] on link "PREVIOUS INVOICES" at bounding box center [149, 60] width 80 height 10
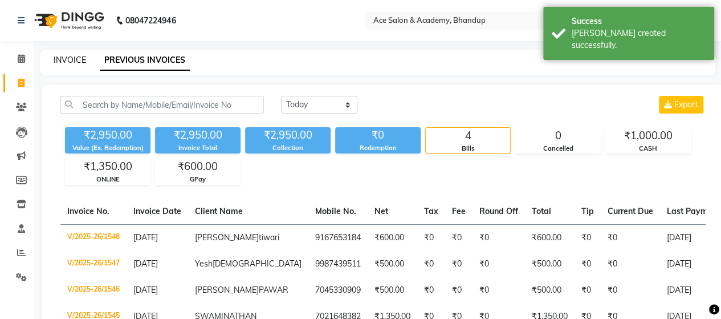
drag, startPoint x: 74, startPoint y: 52, endPoint x: 55, endPoint y: 59, distance: 20.2
click at [74, 51] on div "INVOICE PREVIOUS INVOICES" at bounding box center [378, 63] width 676 height 26
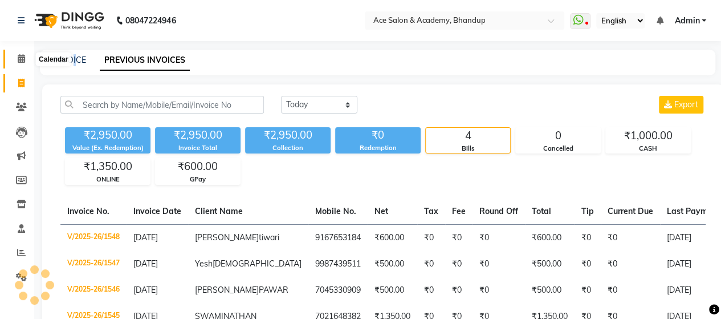
click at [25, 62] on span at bounding box center [21, 58] width 20 height 13
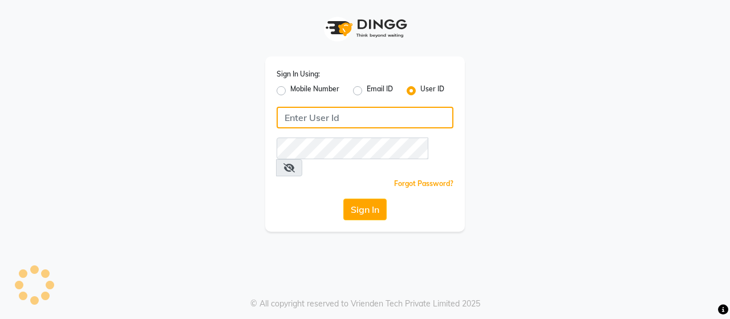
type input "ACE"
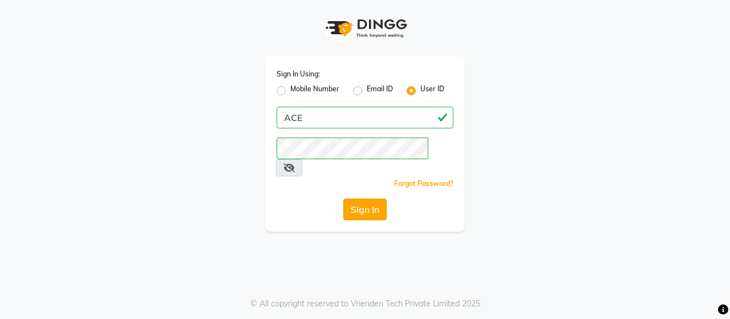
click at [348, 198] on button "Sign In" at bounding box center [364, 209] width 43 height 22
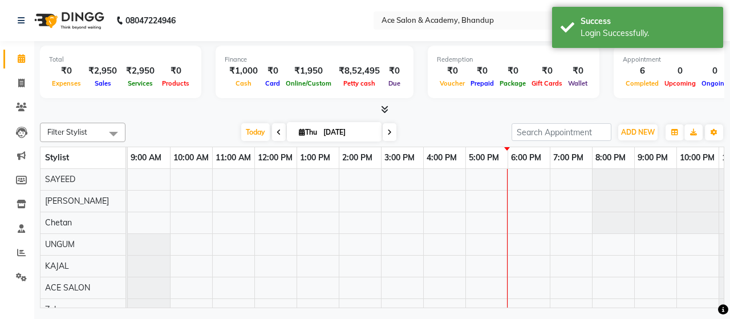
select select "en"
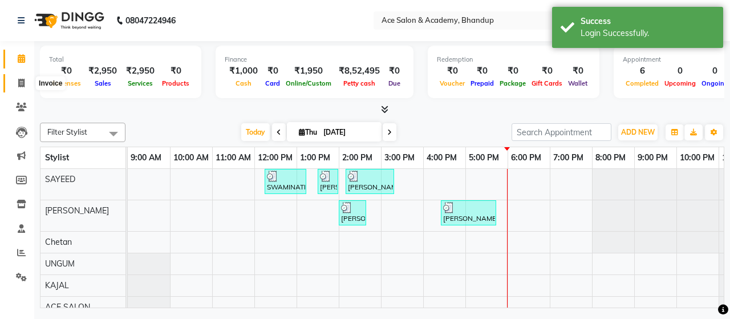
click at [22, 82] on icon at bounding box center [21, 83] width 6 height 9
select select "5800"
select select "service"
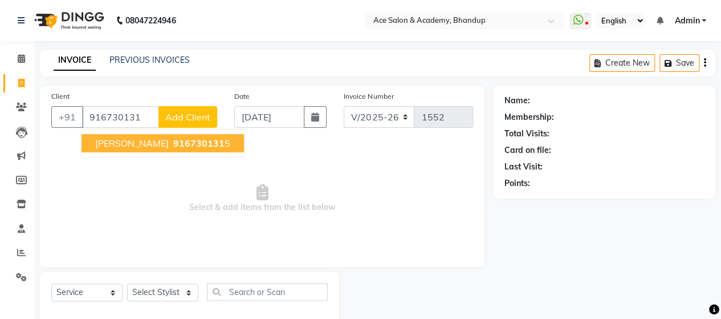
click at [173, 142] on span "916730131" at bounding box center [198, 142] width 51 height 11
type input "9167301315"
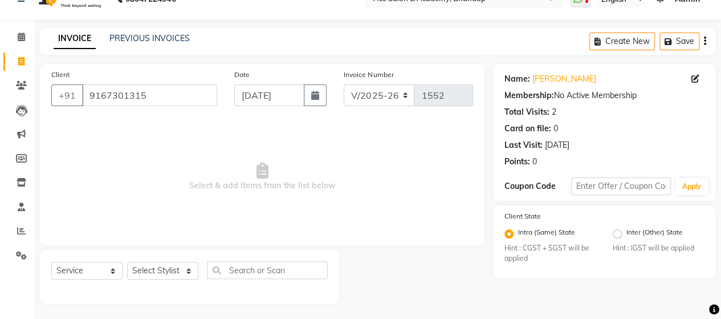
scroll to position [23, 0]
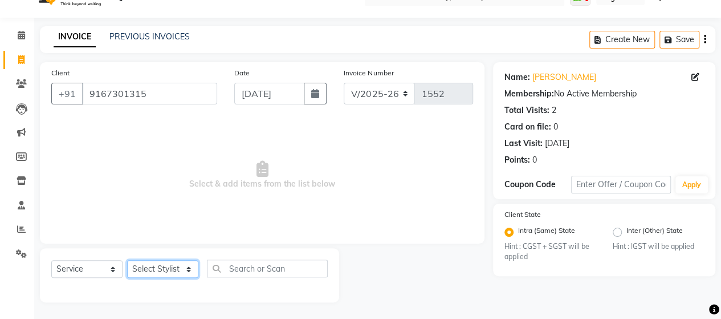
click at [180, 265] on select "Select Stylist ACE SALON Chetan [PERSON_NAME] UNGUM [PERSON_NAME]" at bounding box center [162, 269] width 71 height 18
select select "89012"
click at [127, 260] on select "Select Stylist ACE SALON Chetan [PERSON_NAME] UNGUM [PERSON_NAME]" at bounding box center [162, 269] width 71 height 18
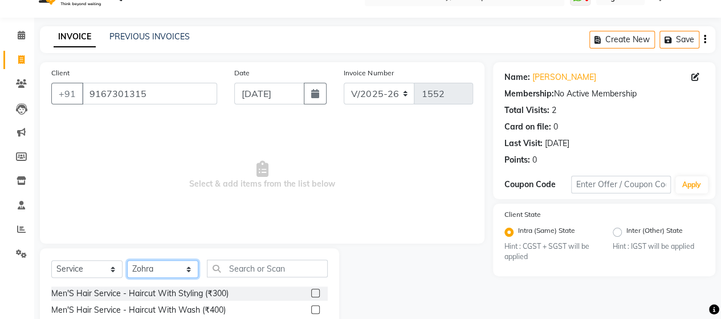
scroll to position [137, 0]
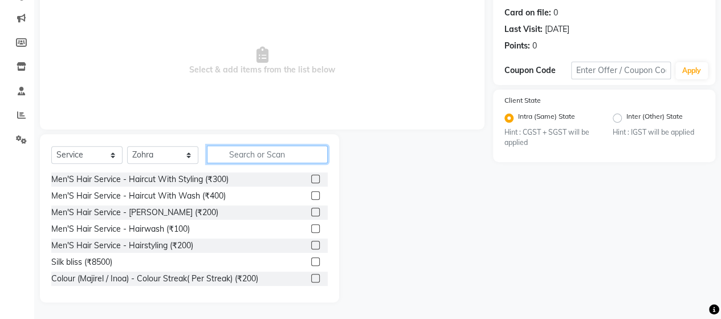
click at [241, 157] on input "text" at bounding box center [267, 154] width 121 height 18
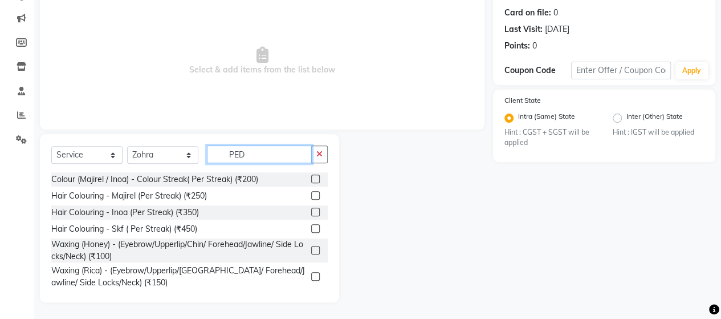
scroll to position [106, 0]
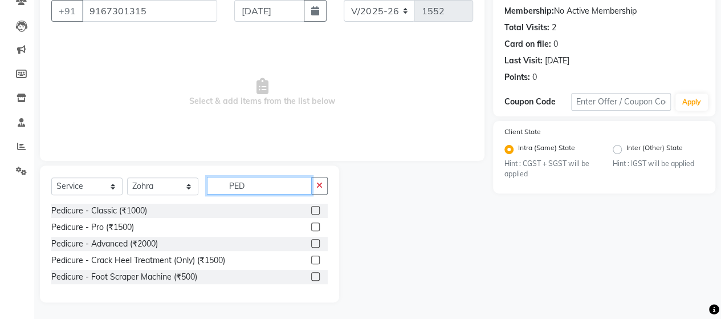
type input "PED"
click at [316, 207] on label at bounding box center [315, 210] width 9 height 9
click at [316, 207] on input "checkbox" at bounding box center [314, 210] width 7 height 7
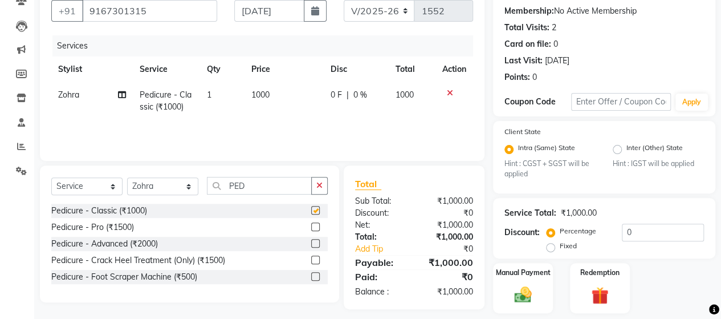
checkbox input "false"
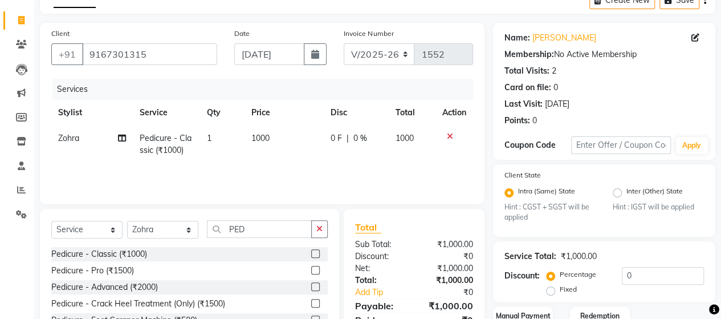
scroll to position [0, 0]
